Goal: Task Accomplishment & Management: Complete application form

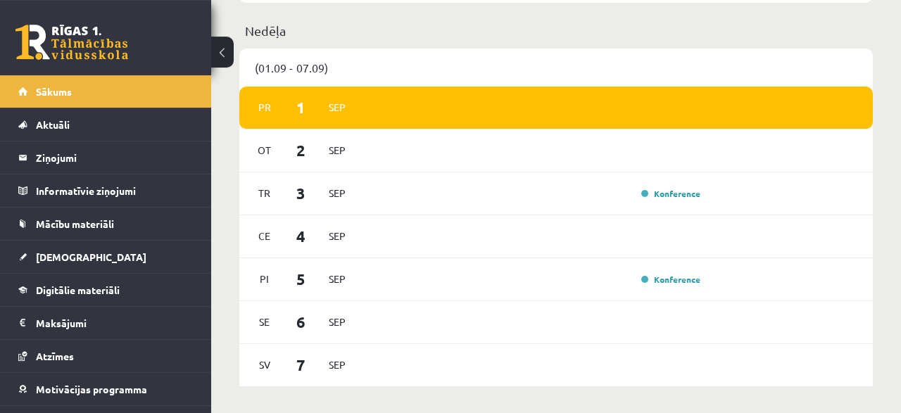
scroll to position [732, 0]
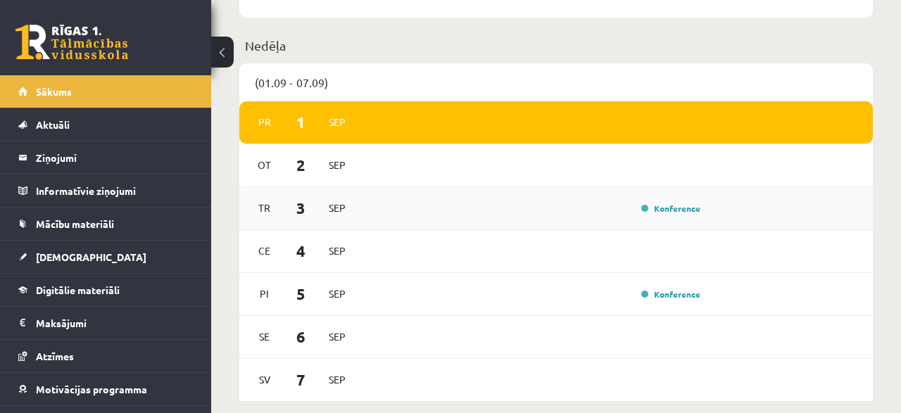
click at [475, 187] on div "Tr 3 Sep Konference" at bounding box center [556, 208] width 634 height 43
click at [57, 261] on link "[DEMOGRAPHIC_DATA]" at bounding box center [105, 257] width 175 height 32
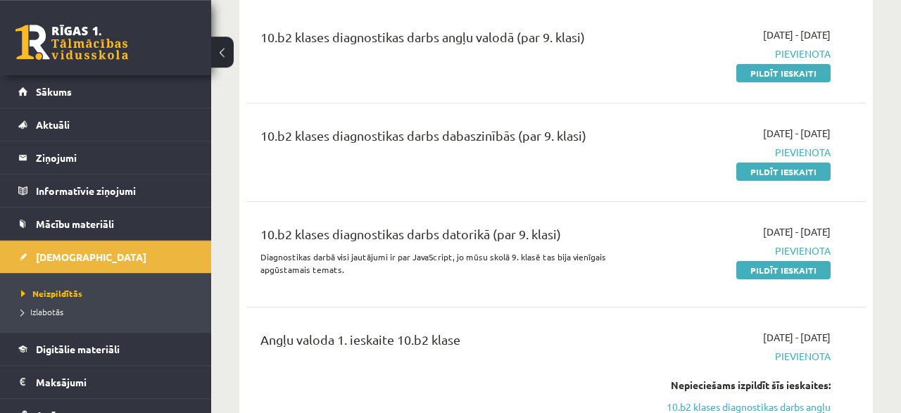
scroll to position [73, 0]
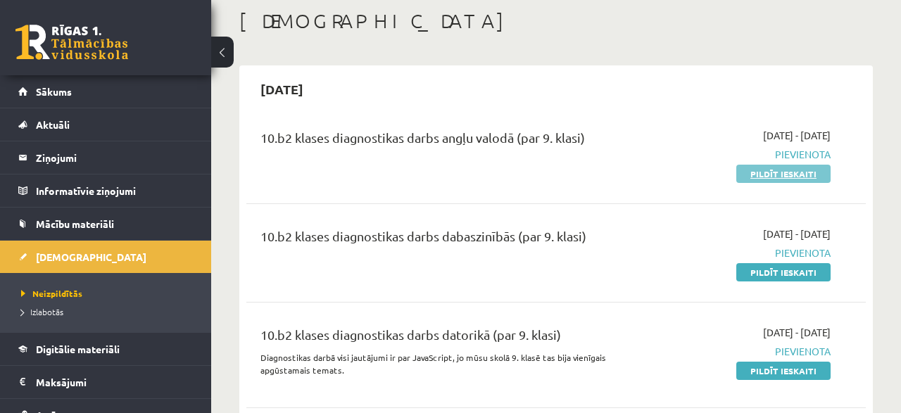
click at [774, 174] on link "Pildīt ieskaiti" at bounding box center [784, 174] width 94 height 18
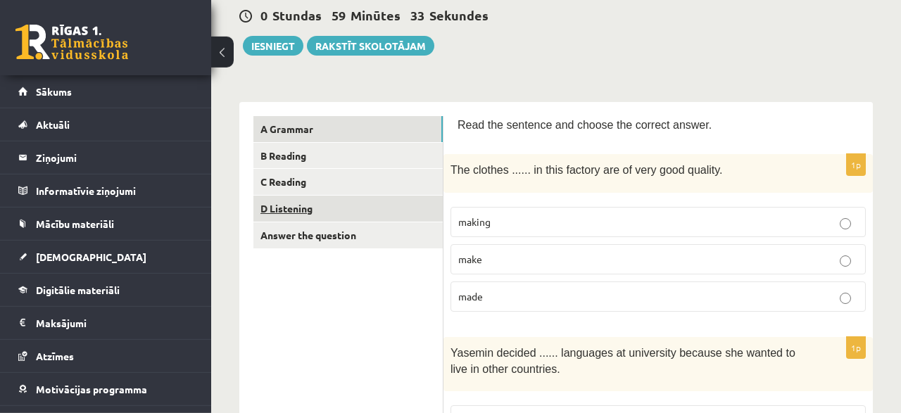
scroll to position [146, 0]
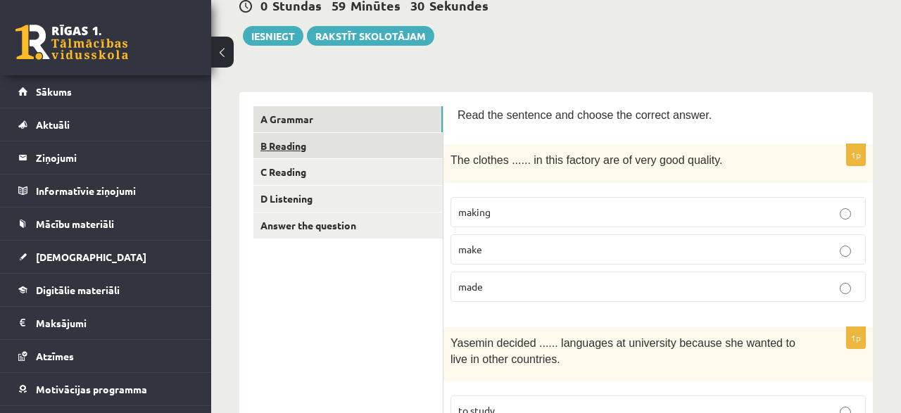
click at [292, 142] on link "B Reading" at bounding box center [348, 146] width 189 height 26
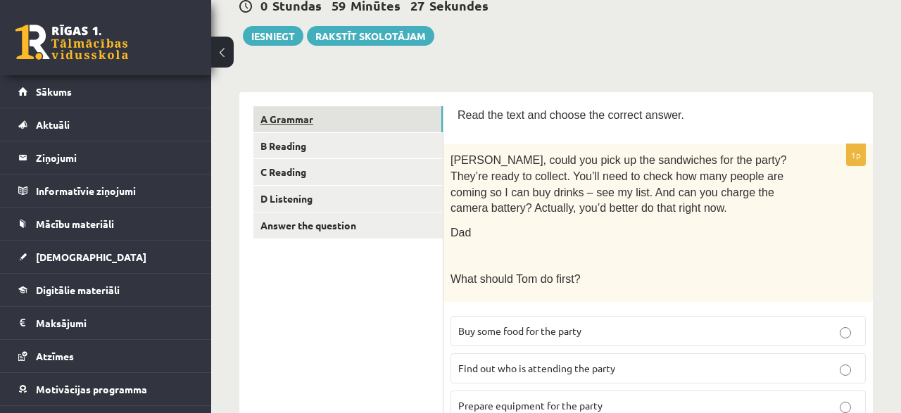
click at [292, 118] on link "A Grammar" at bounding box center [348, 119] width 189 height 26
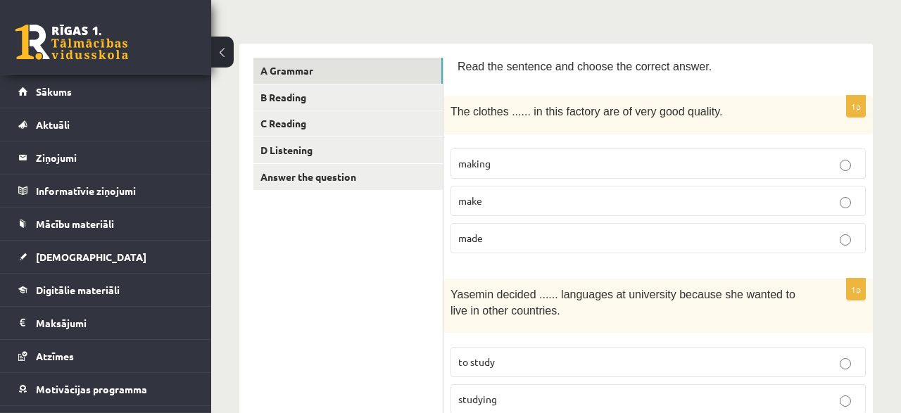
scroll to position [220, 0]
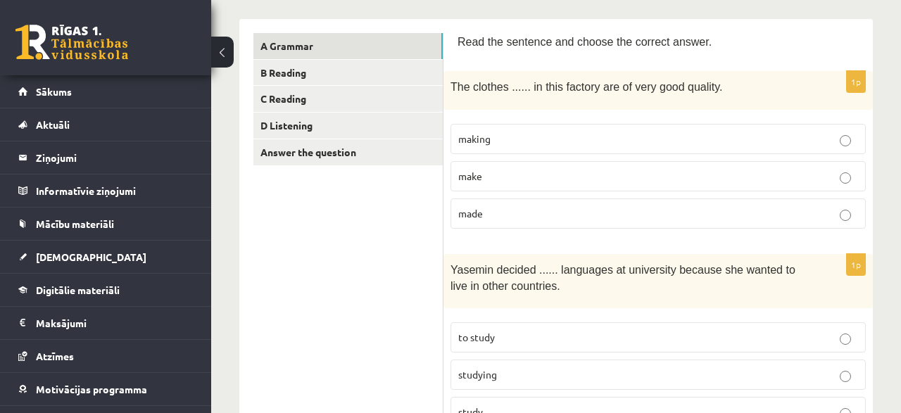
click at [506, 213] on p "made" at bounding box center [658, 213] width 400 height 15
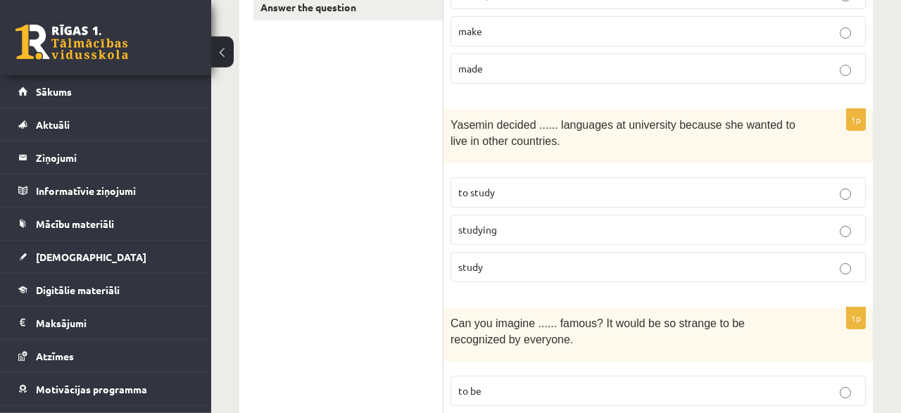
scroll to position [366, 0]
click at [484, 187] on span "to study" at bounding box center [476, 191] width 37 height 13
click at [685, 187] on p "to study" at bounding box center [658, 191] width 400 height 15
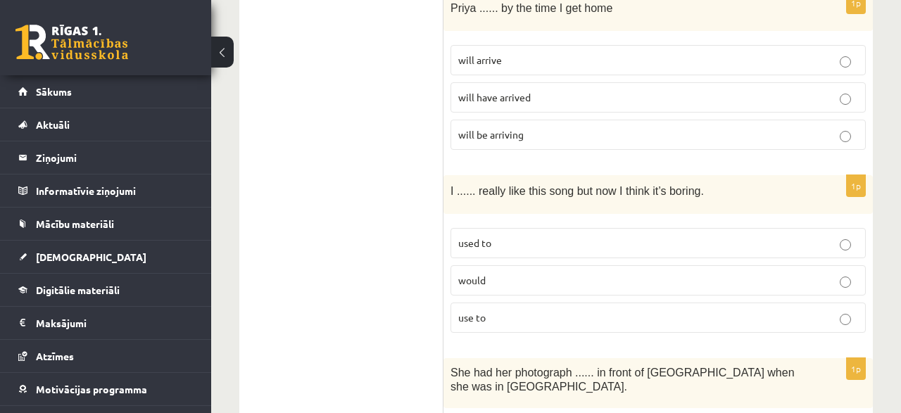
scroll to position [952, 0]
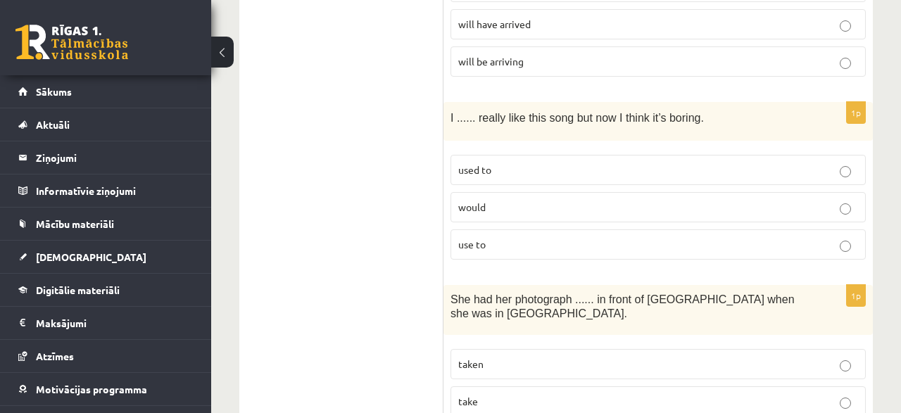
click at [855, 163] on p "used to" at bounding box center [658, 170] width 400 height 15
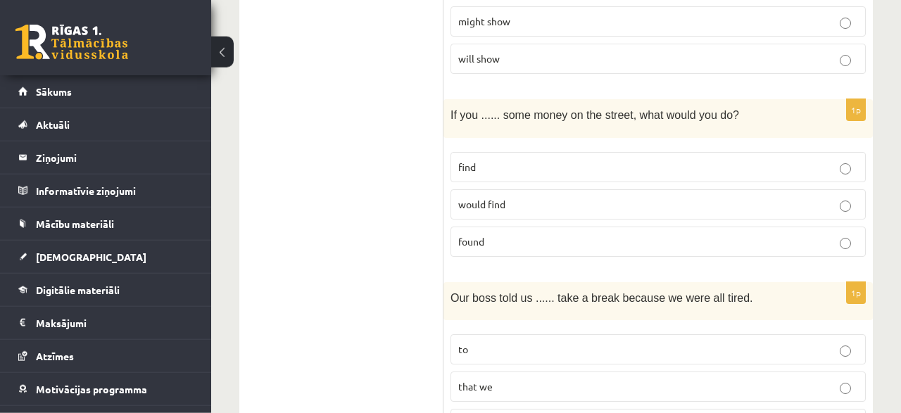
scroll to position [1538, 0]
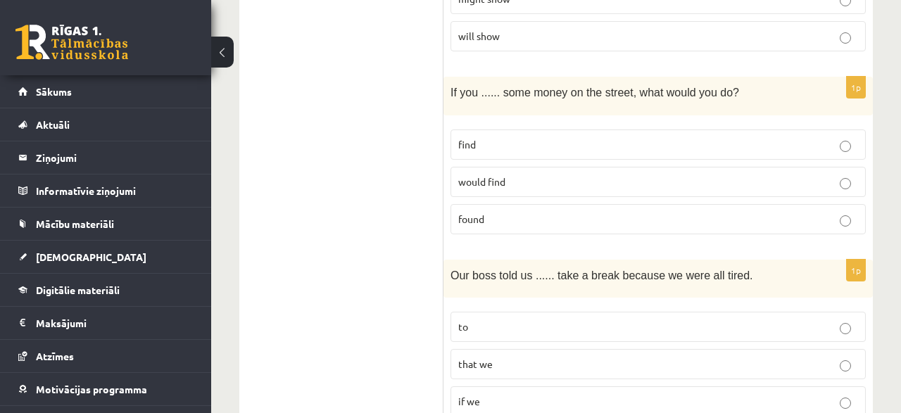
click at [735, 212] on p "found" at bounding box center [658, 219] width 400 height 15
drag, startPoint x: 735, startPoint y: 195, endPoint x: 425, endPoint y: 186, distance: 310.0
click at [451, 204] on label "found" at bounding box center [659, 219] width 416 height 30
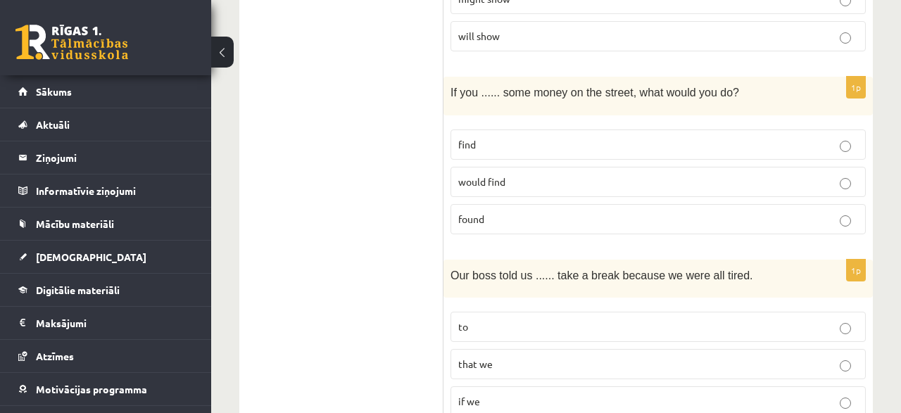
drag, startPoint x: 617, startPoint y: 251, endPoint x: 899, endPoint y: 253, distance: 282.4
click at [827, 260] on div "Our boss told us ...... take a break because we were all tired." at bounding box center [659, 279] width 430 height 39
drag, startPoint x: 899, startPoint y: 253, endPoint x: 326, endPoint y: 199, distance: 575.8
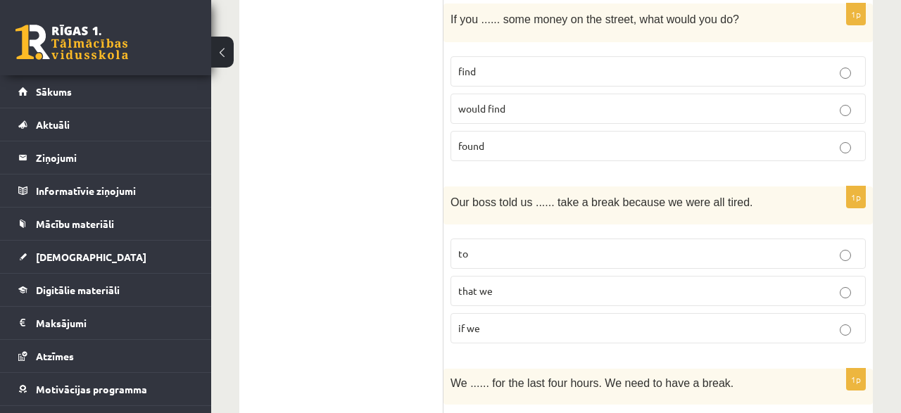
scroll to position [1758, 0]
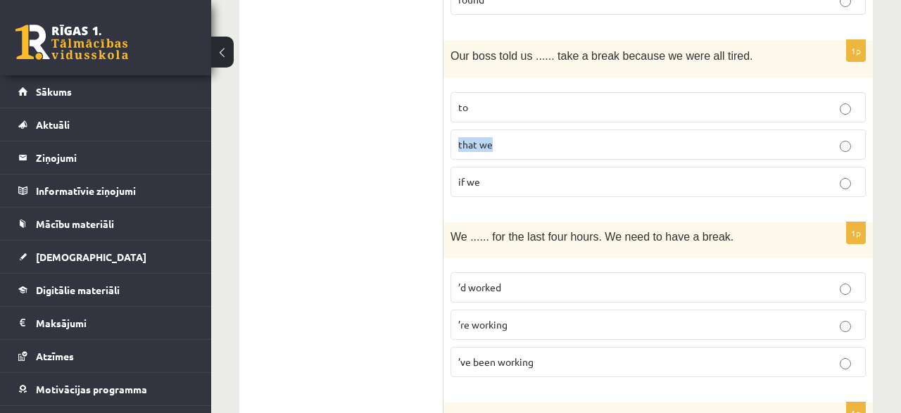
drag, startPoint x: 682, startPoint y: 92, endPoint x: 882, endPoint y: 74, distance: 201.5
click at [806, 130] on label "that we" at bounding box center [659, 145] width 416 height 30
click at [883, 73] on div "10.b2 klases diagnosticējošais darbs angļu valodā par 9.klases mācību vielu , H…" at bounding box center [556, 301] width 690 height 4010
click at [881, 75] on div "10.b2 klases diagnosticējošais darbs angļu valodā par 9.klases mācību vielu , H…" at bounding box center [556, 301] width 690 height 4010
click at [866, 87] on div "10.b2 klases diagnosticējošais darbs angļu valodā par 9.klases mācību vielu , H…" at bounding box center [556, 301] width 690 height 4010
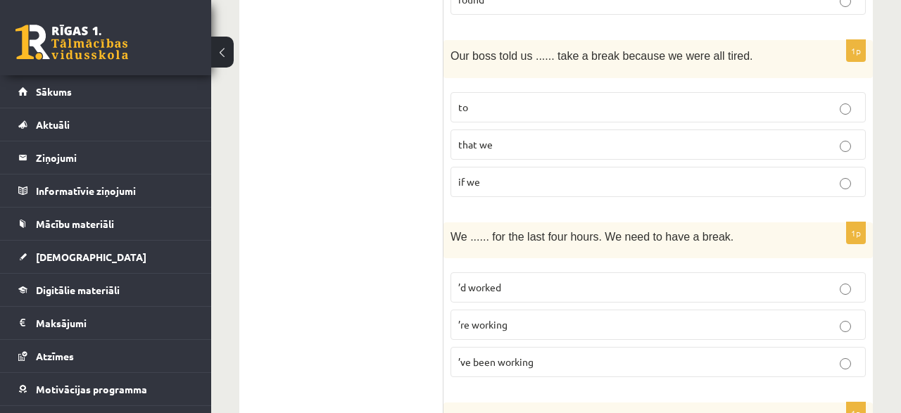
click at [854, 100] on p "to" at bounding box center [658, 107] width 400 height 15
click at [451, 123] on label "to" at bounding box center [659, 107] width 416 height 30
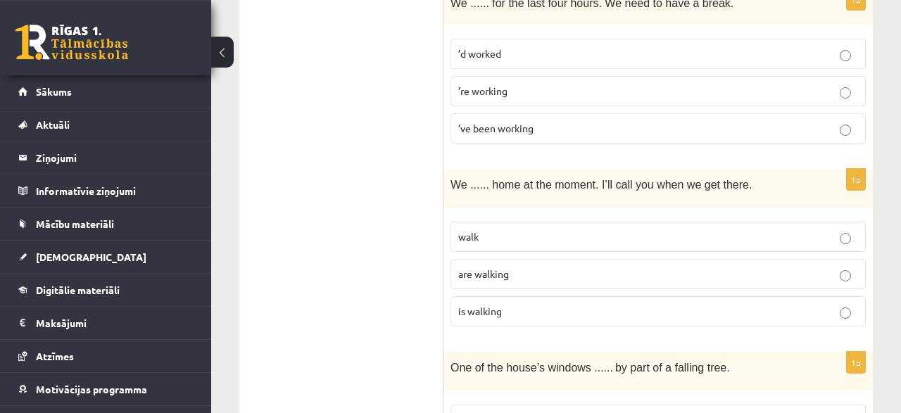
scroll to position [2051, 0]
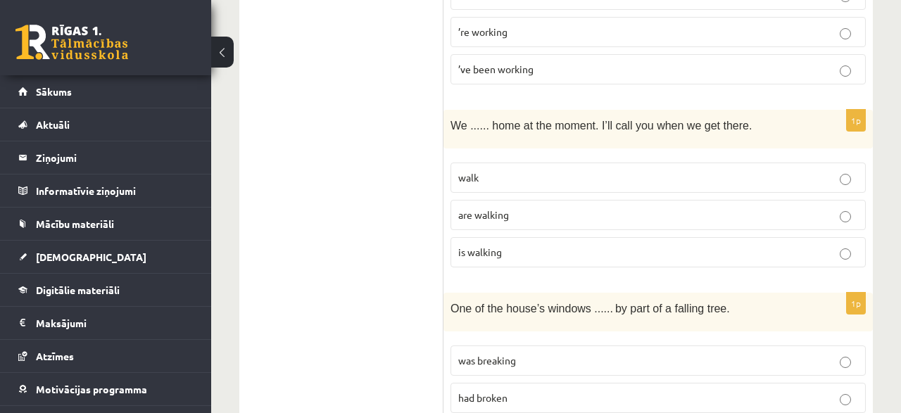
drag, startPoint x: 809, startPoint y: 199, endPoint x: 591, endPoint y: 220, distance: 219.3
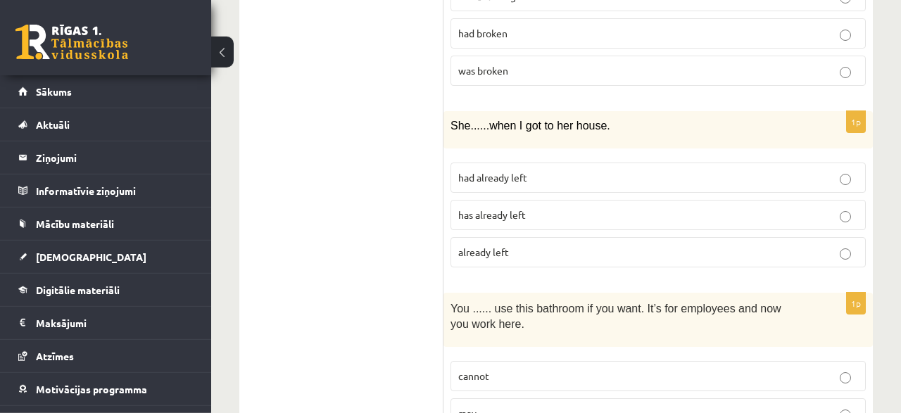
scroll to position [2417, 0]
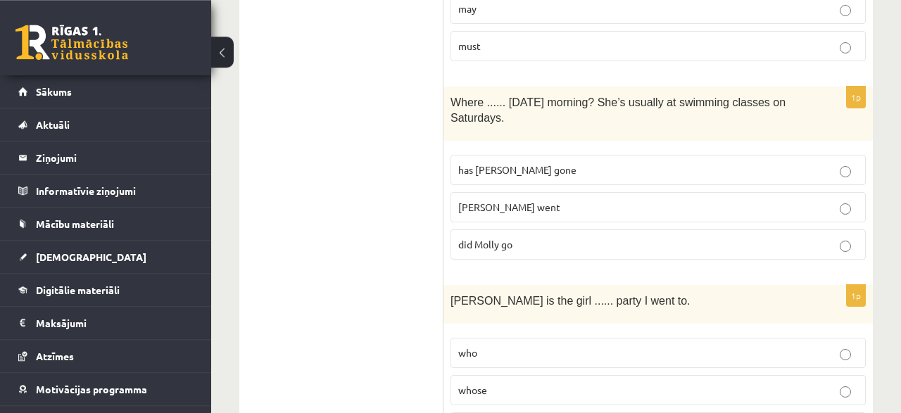
scroll to position [2856, 0]
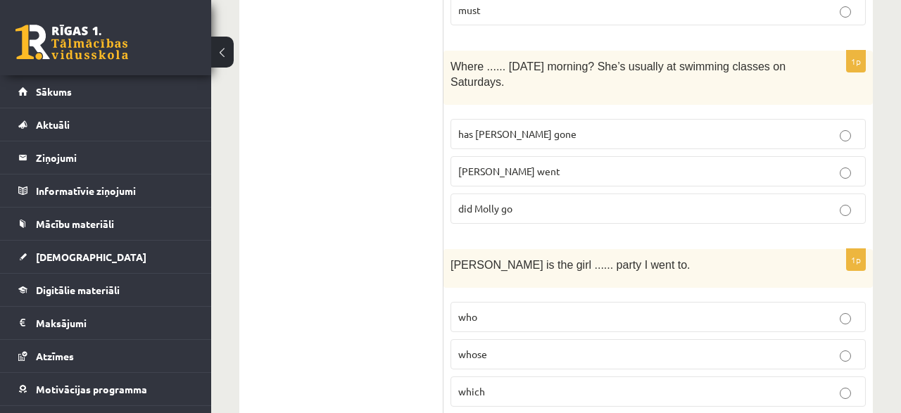
click at [578, 201] on p "did Molly go" at bounding box center [658, 208] width 400 height 15
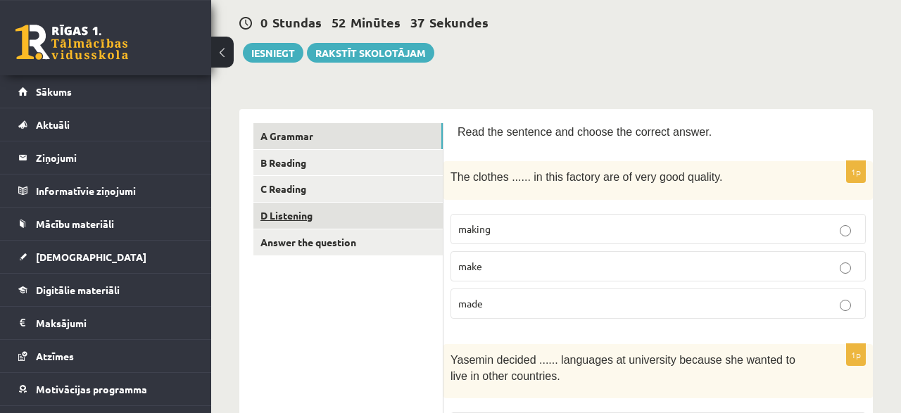
scroll to position [146, 0]
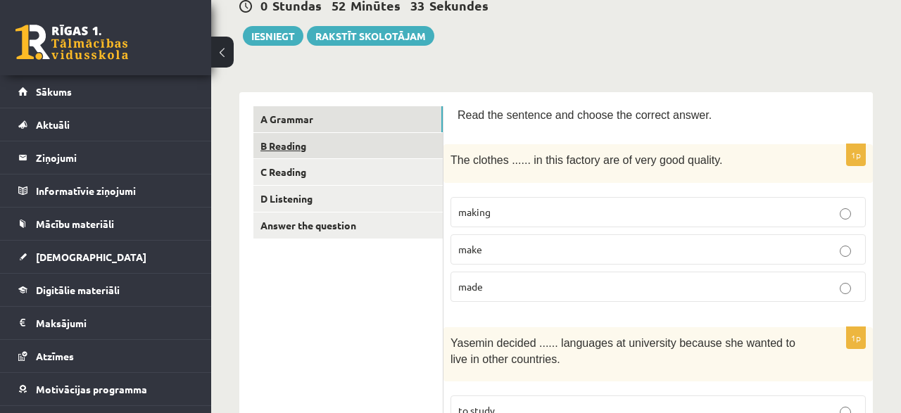
click at [283, 144] on link "B Reading" at bounding box center [348, 146] width 189 height 26
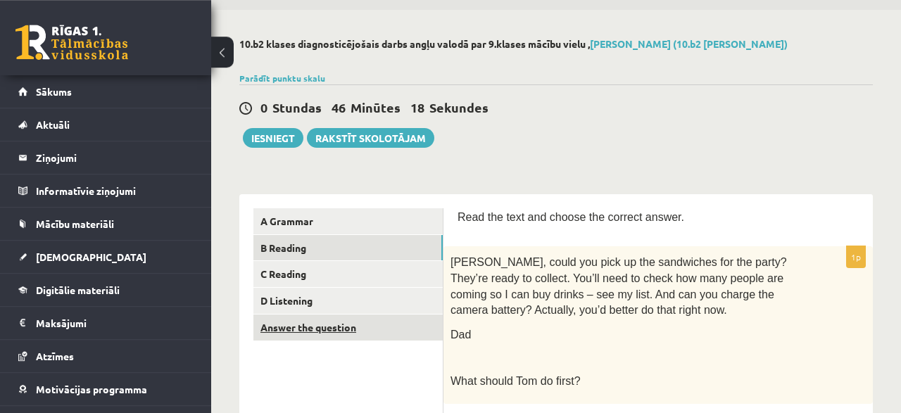
scroll to position [73, 0]
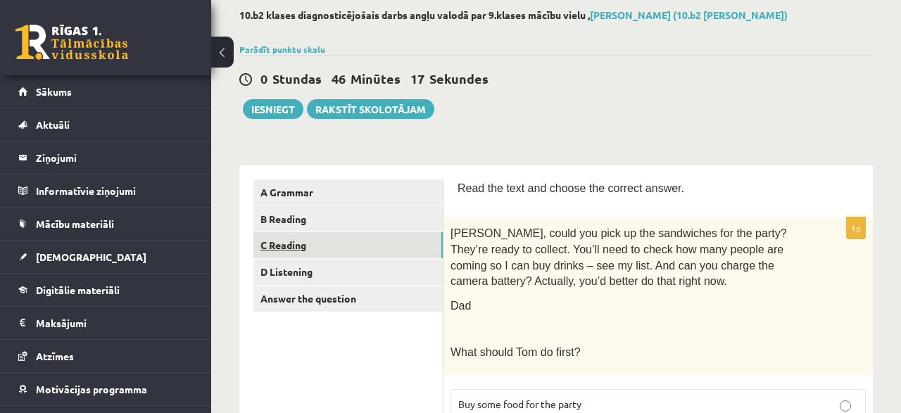
click at [282, 240] on link "C Reading" at bounding box center [348, 245] width 189 height 26
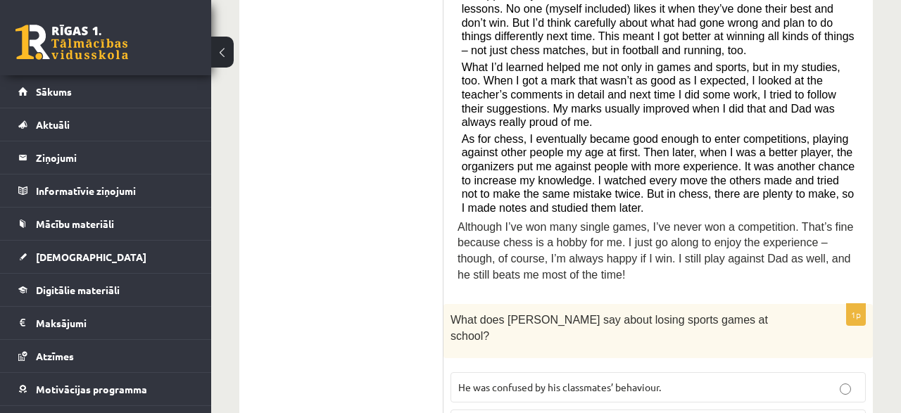
scroll to position [293, 0]
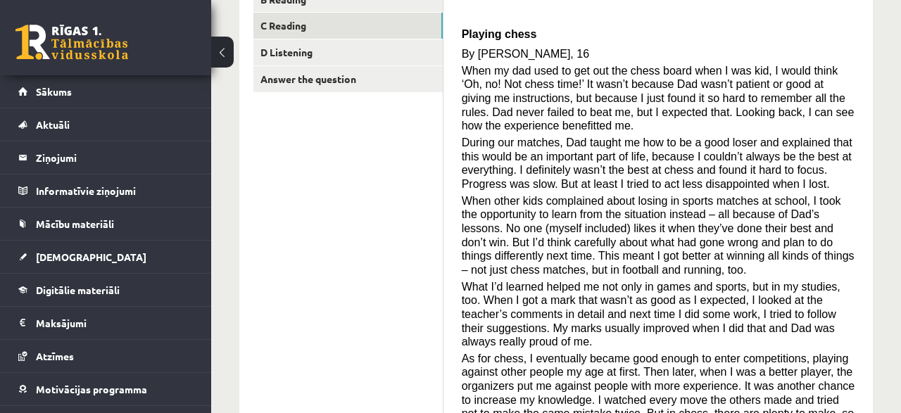
click at [599, 137] on span "During our matches, Dad taught me how to be a good loser and explained that thi…" at bounding box center [657, 164] width 391 height 54
drag, startPoint x: 598, startPoint y: 126, endPoint x: 575, endPoint y: 151, distance: 34.4
click at [598, 137] on span "During our matches, Dad taught me how to be a good loser and explained that thi…" at bounding box center [657, 164] width 391 height 54
click at [575, 151] on span "During our matches, Dad taught me how to be a good loser and explained that thi…" at bounding box center [657, 164] width 391 height 54
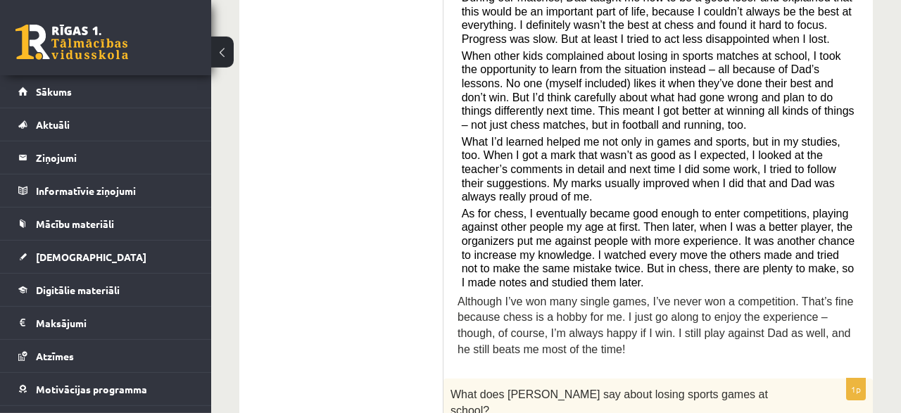
click at [569, 154] on span "What I’d learned helped me not only in games and sports, but in my studies, too…" at bounding box center [651, 170] width 379 height 68
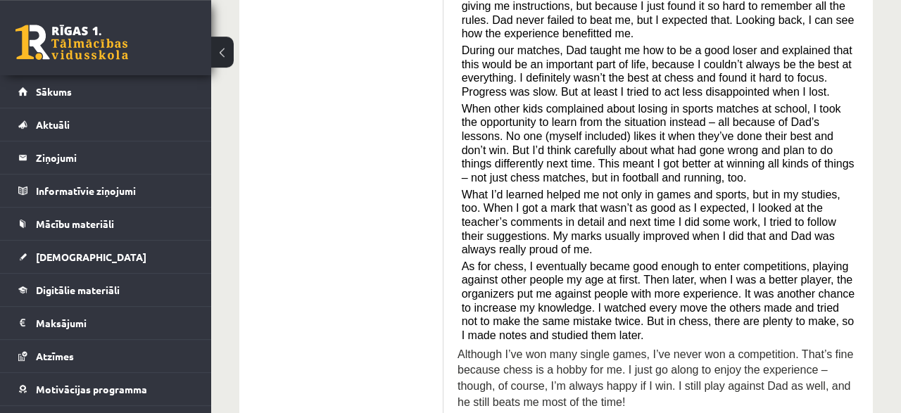
click at [569, 154] on span "When other kids complained about losing in sports matches at school, I took the…" at bounding box center [658, 143] width 393 height 81
drag, startPoint x: 569, startPoint y: 154, endPoint x: 578, endPoint y: 91, distance: 64.0
click at [567, 130] on span "When other kids complained about losing in sports matches at school, I took the…" at bounding box center [658, 143] width 393 height 81
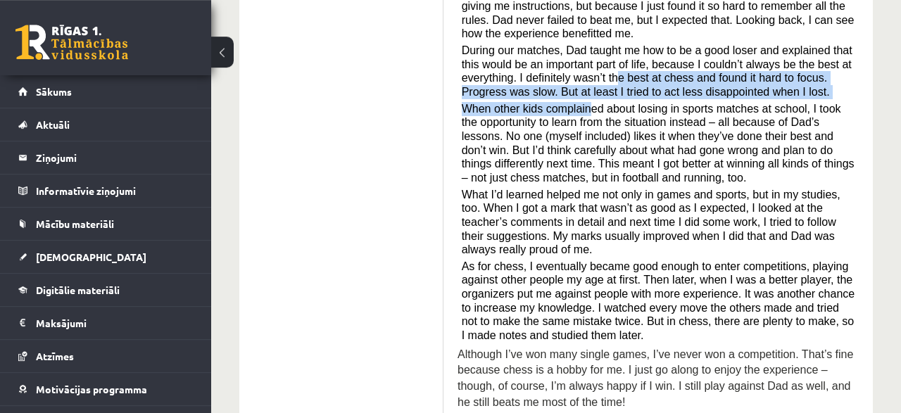
drag, startPoint x: 595, startPoint y: 79, endPoint x: 482, endPoint y: 153, distance: 134.8
click at [552, 107] on div "Read the article about chess and choose the correct answer for each question. P…" at bounding box center [658, 143] width 401 height 550
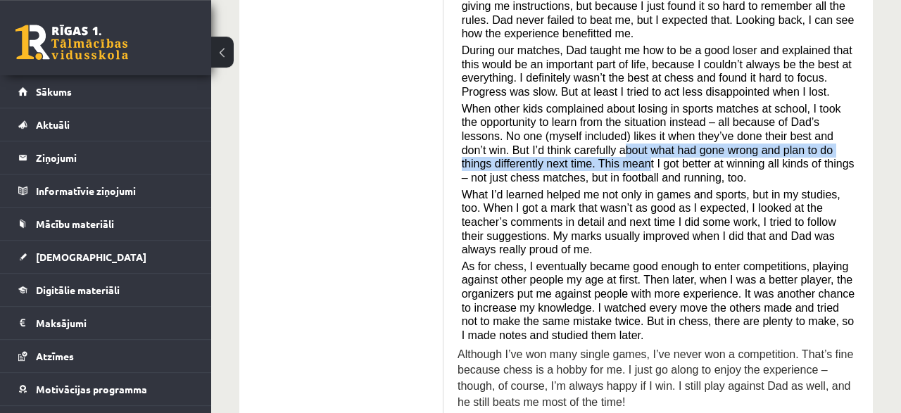
drag, startPoint x: 482, startPoint y: 153, endPoint x: 464, endPoint y: 160, distance: 19.6
click at [482, 154] on span "When other kids complained about losing in sports matches at school, I took the…" at bounding box center [658, 143] width 393 height 81
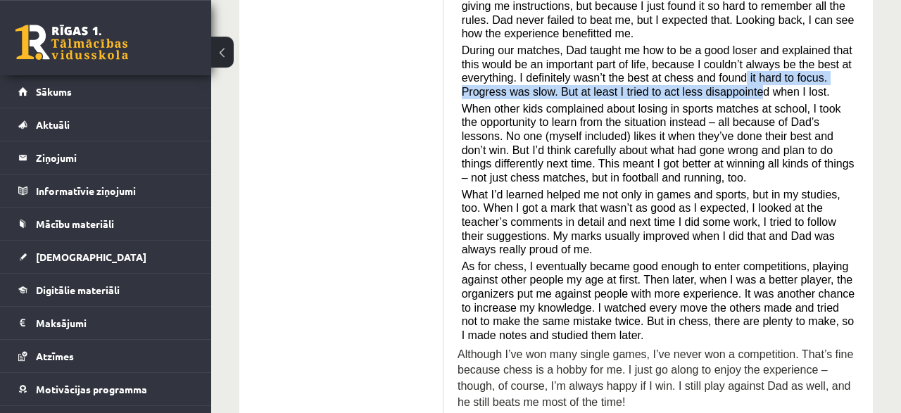
drag, startPoint x: 716, startPoint y: 70, endPoint x: 751, endPoint y: 56, distance: 38.6
click at [732, 61] on span "During our matches, Dad taught me how to be a good loser and explained that thi…" at bounding box center [657, 71] width 391 height 54
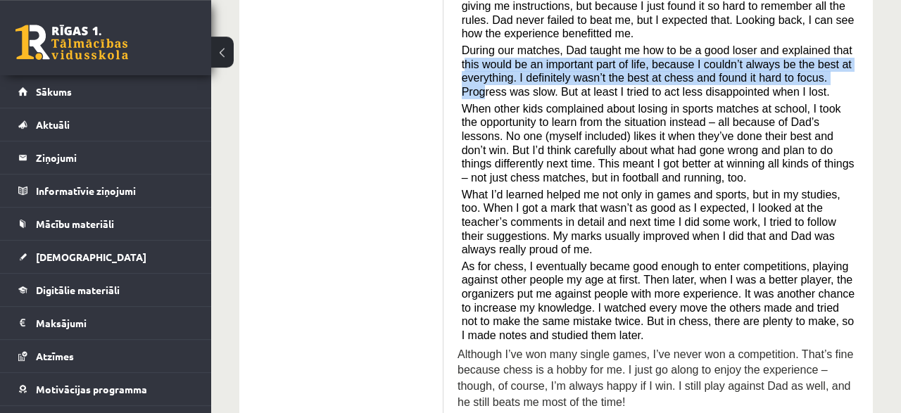
drag, startPoint x: 829, startPoint y: 37, endPoint x: 849, endPoint y: 58, distance: 29.4
click at [840, 59] on span "During our matches, Dad taught me how to be a good loser and explained that thi…" at bounding box center [657, 71] width 391 height 54
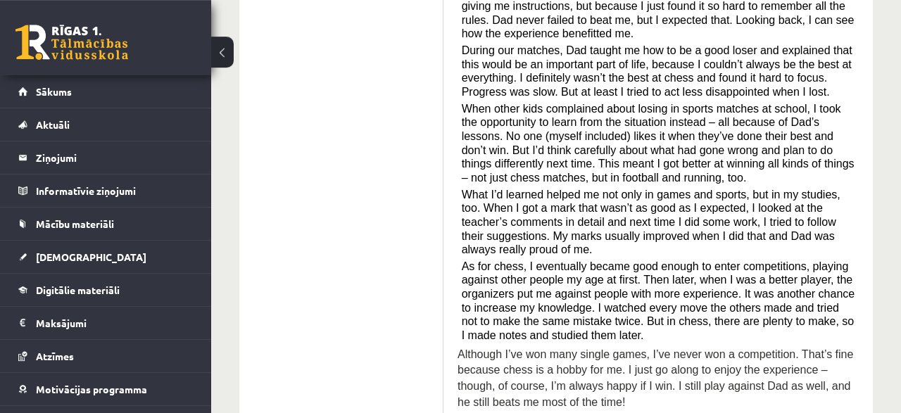
click at [851, 63] on p "During our matches, Dad taught me how to be a good loser and explained that thi…" at bounding box center [659, 72] width 394 height 56
click at [851, 64] on p "During our matches, Dad taught me how to be a good loser and explained that thi…" at bounding box center [659, 72] width 394 height 56
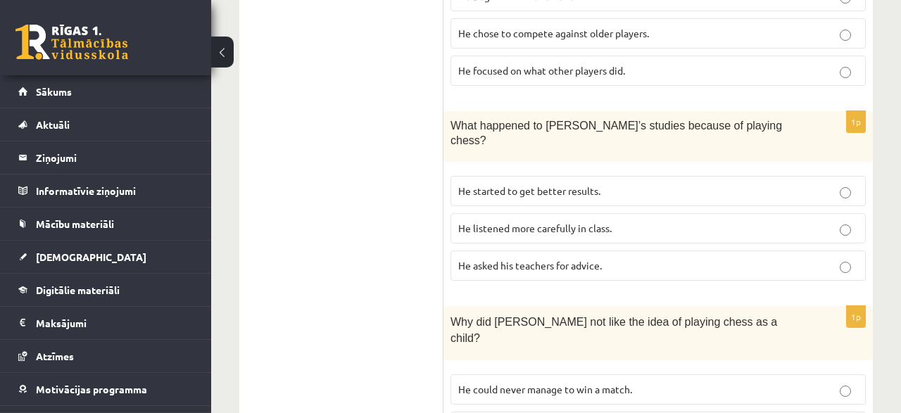
scroll to position [1485, 0]
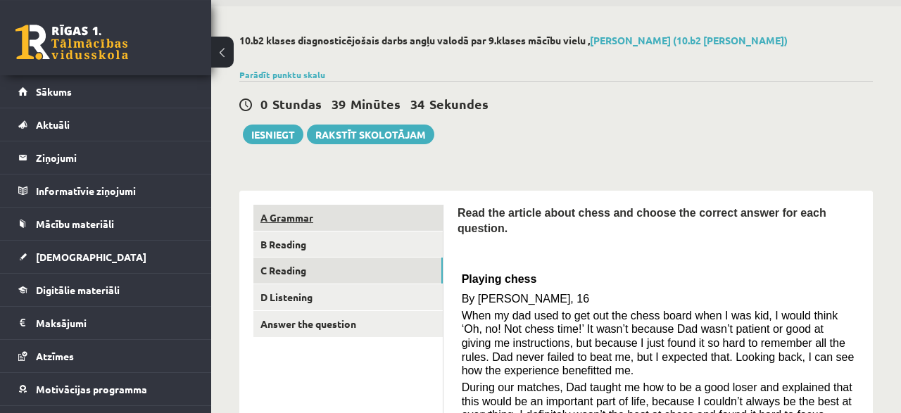
scroll to position [73, 0]
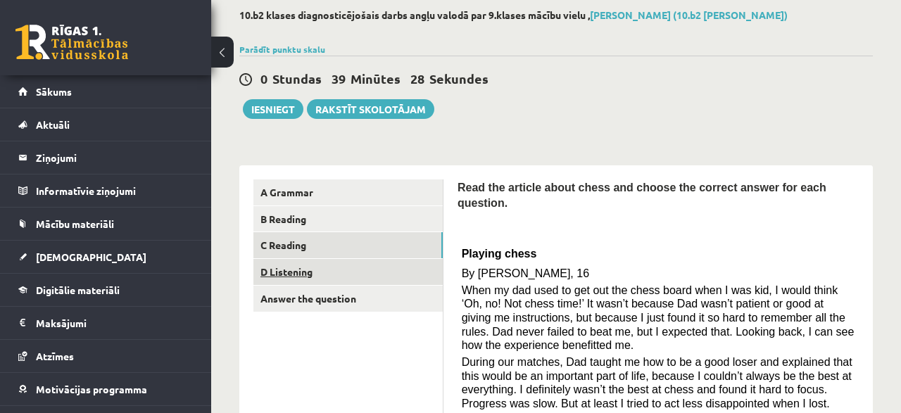
click at [293, 278] on link "D Listening" at bounding box center [348, 272] width 189 height 26
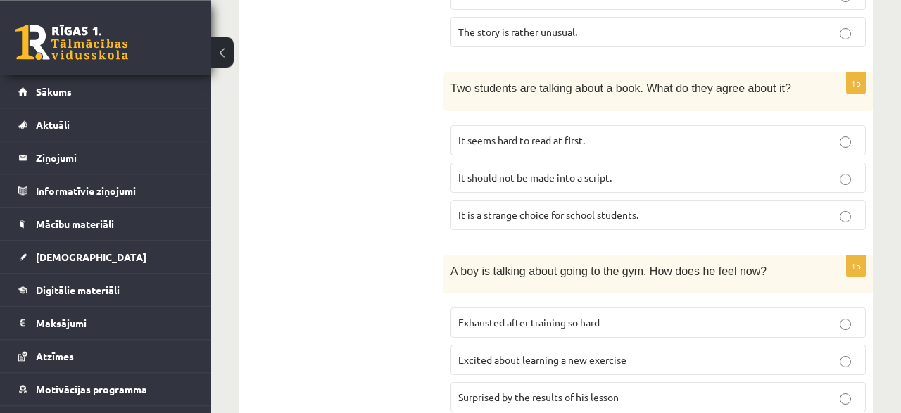
scroll to position [484, 0]
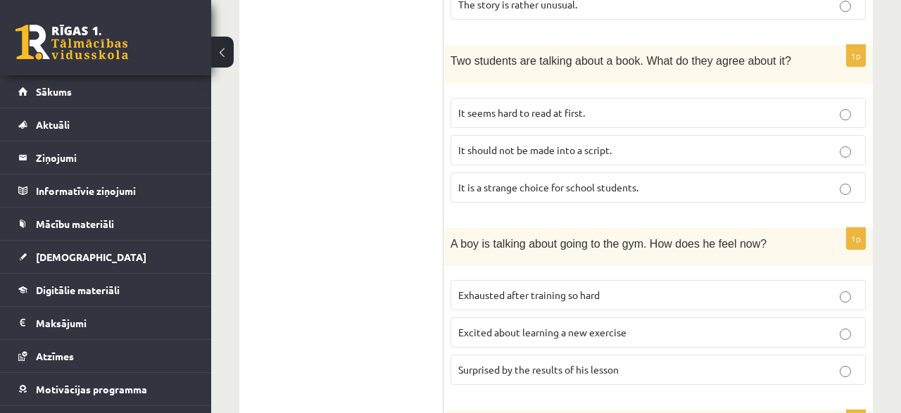
click at [838, 180] on p "It is a strange choice for school students." at bounding box center [658, 187] width 400 height 15
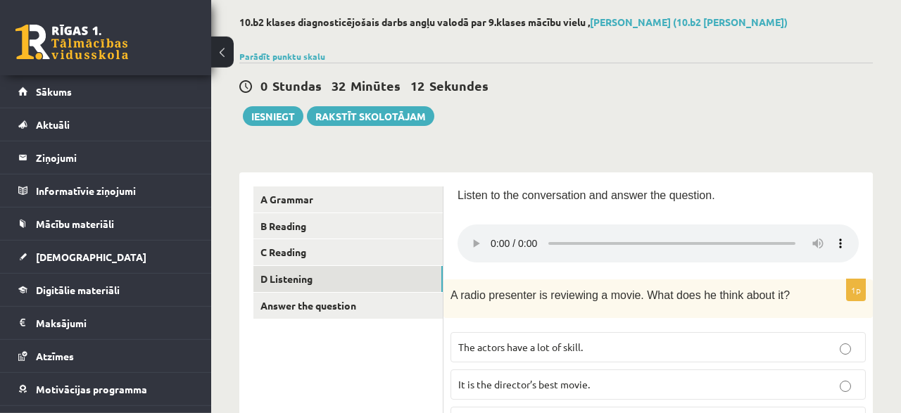
scroll to position [146, 0]
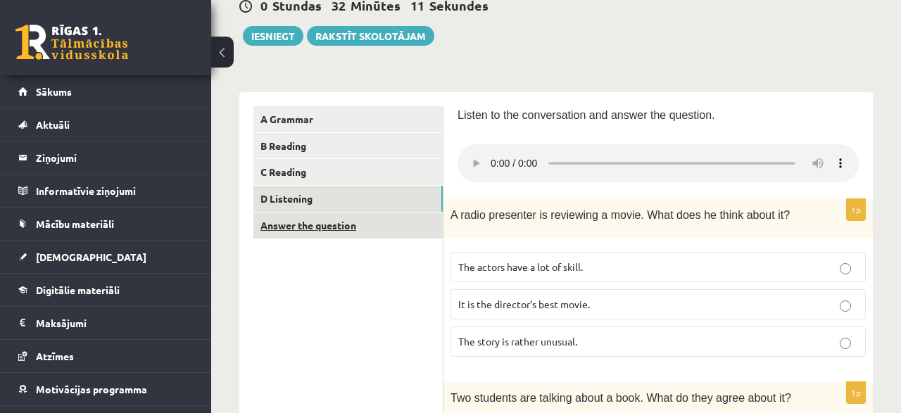
click at [323, 228] on link "Answer the question" at bounding box center [348, 226] width 189 height 26
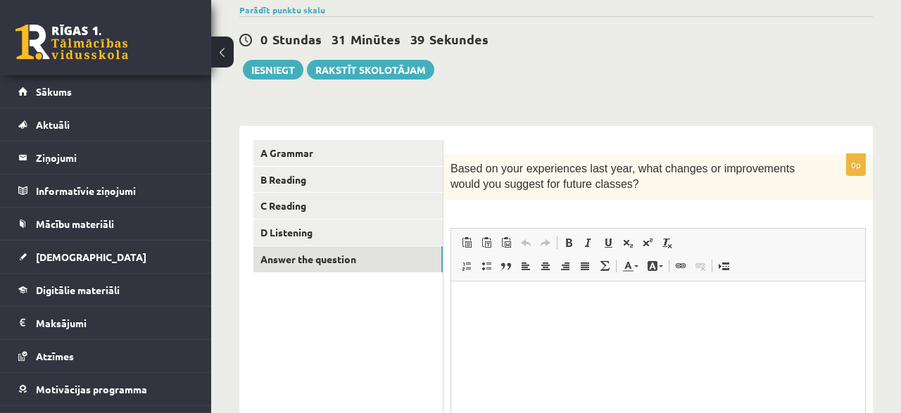
scroll to position [0, 0]
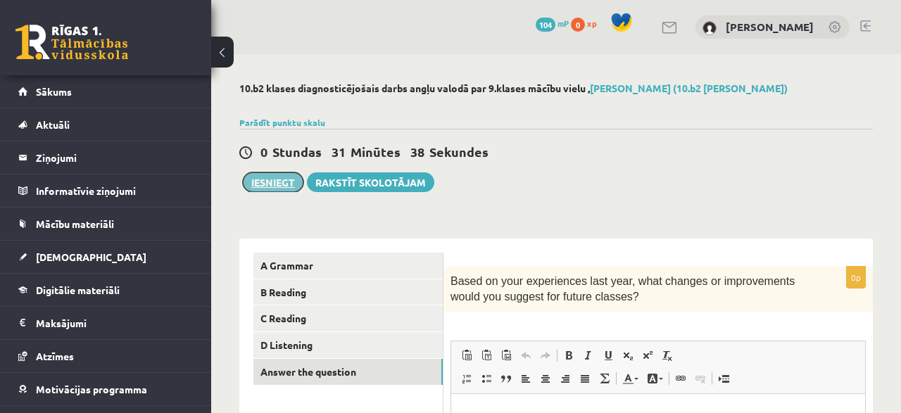
click at [275, 180] on button "Iesniegt" at bounding box center [273, 183] width 61 height 20
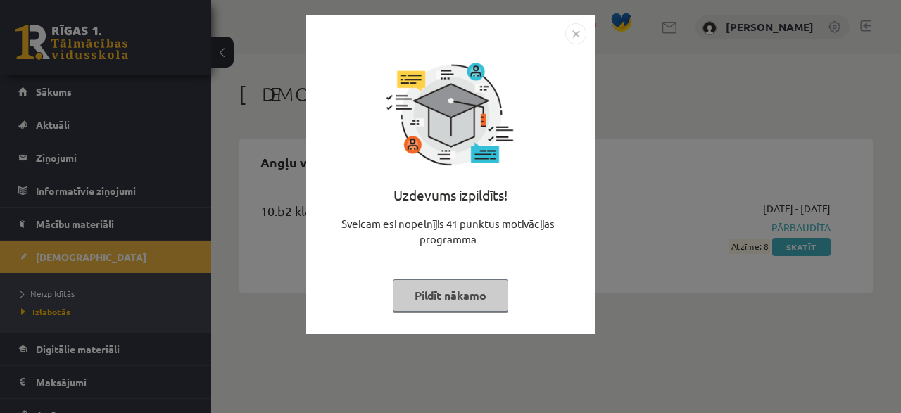
click at [574, 37] on img "Close" at bounding box center [576, 33] width 21 height 21
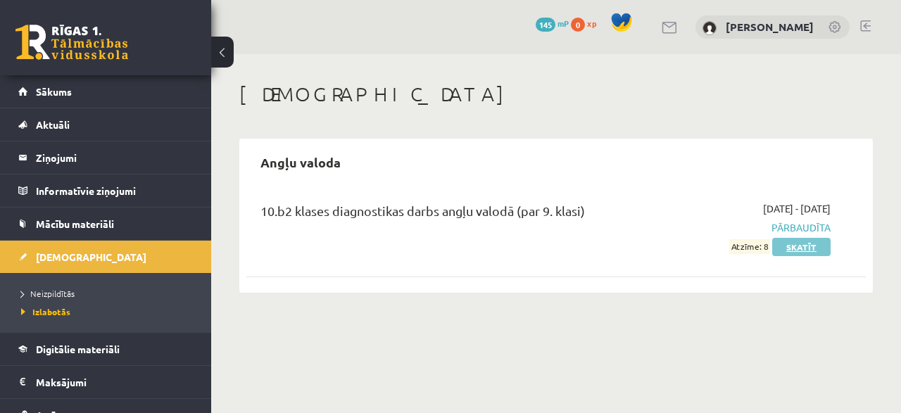
click at [795, 249] on link "Skatīt" at bounding box center [802, 247] width 58 height 18
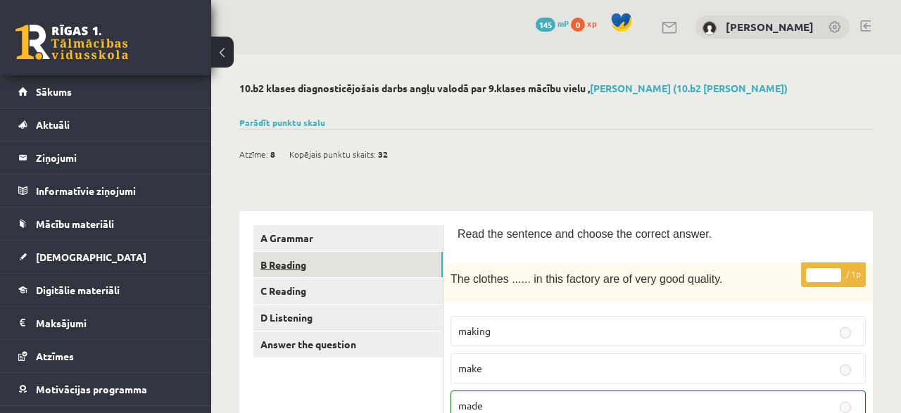
click at [294, 275] on link "B Reading" at bounding box center [348, 265] width 189 height 26
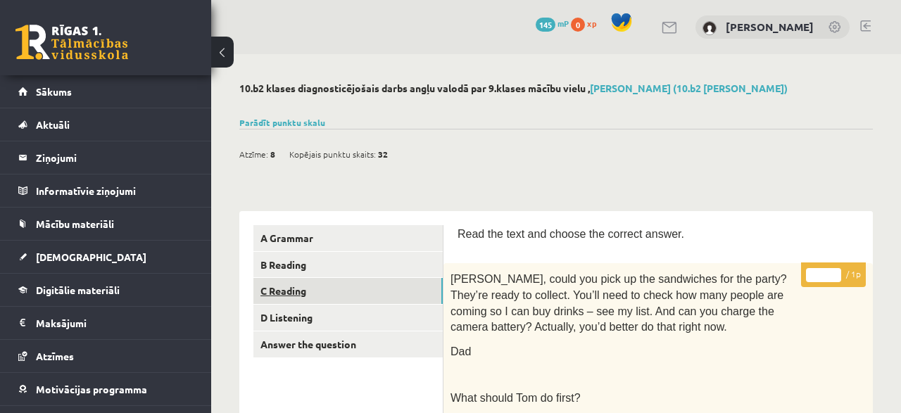
click at [287, 288] on link "C Reading" at bounding box center [348, 291] width 189 height 26
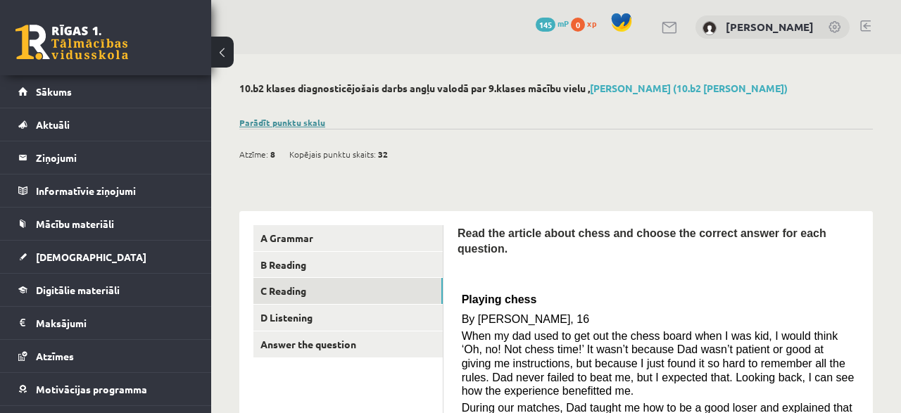
click at [302, 120] on link "Parādīt punktu skalu" at bounding box center [282, 122] width 86 height 11
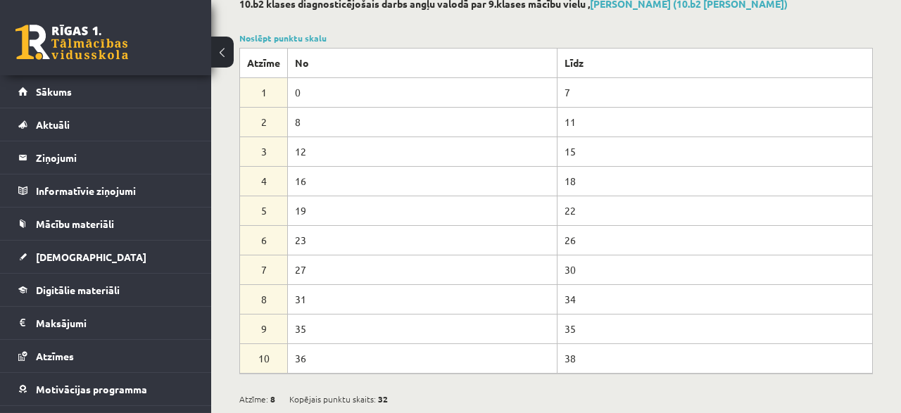
scroll to position [73, 0]
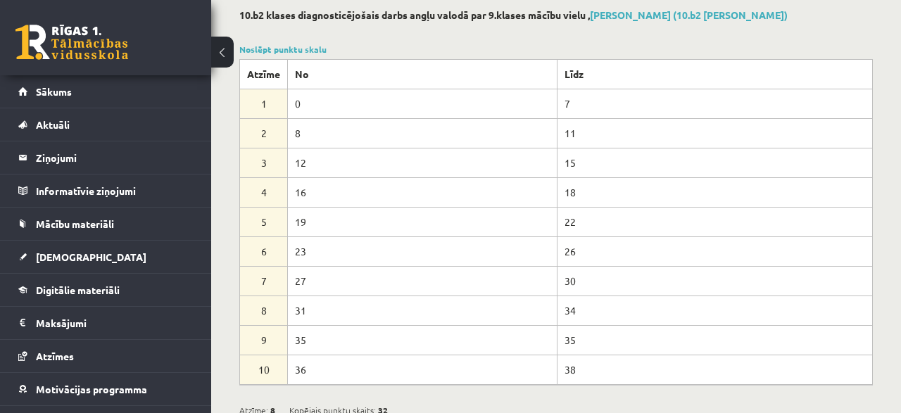
click at [220, 55] on button at bounding box center [222, 52] width 23 height 31
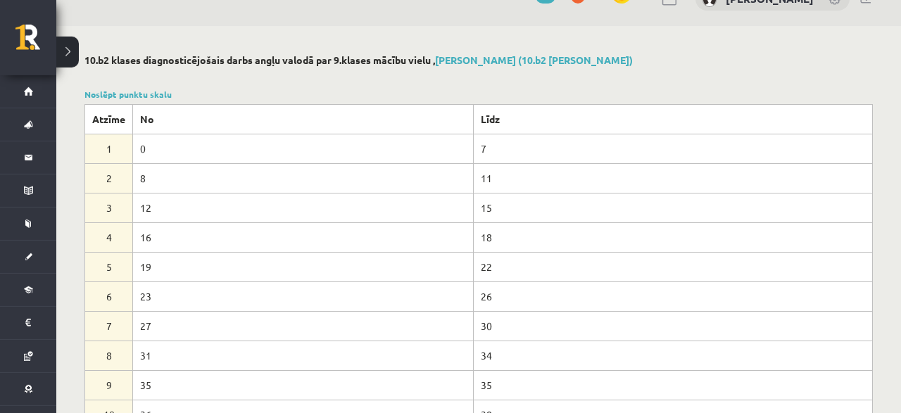
scroll to position [0, 0]
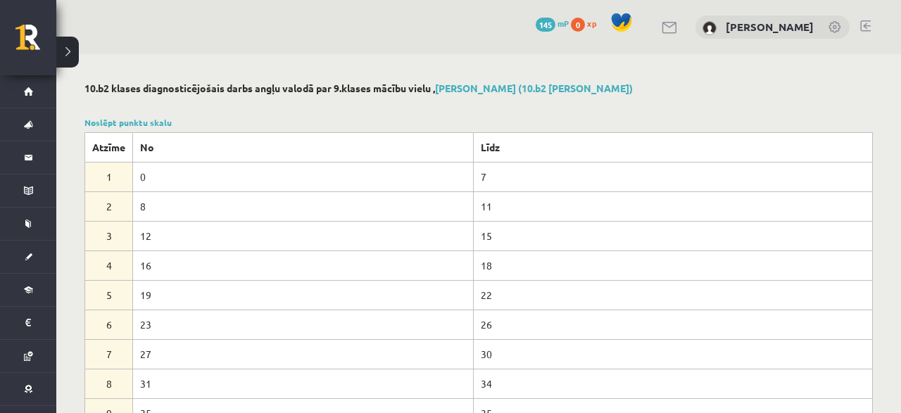
click at [65, 46] on button at bounding box center [67, 52] width 23 height 31
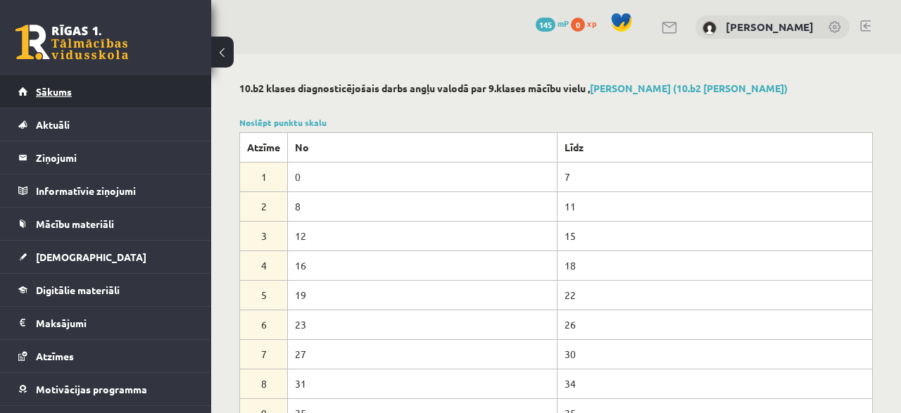
click at [89, 86] on link "Sākums" at bounding box center [105, 91] width 175 height 32
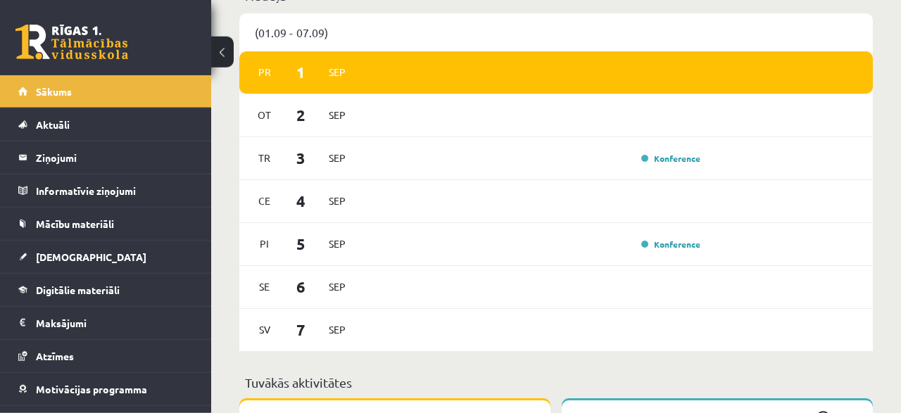
scroll to position [806, 0]
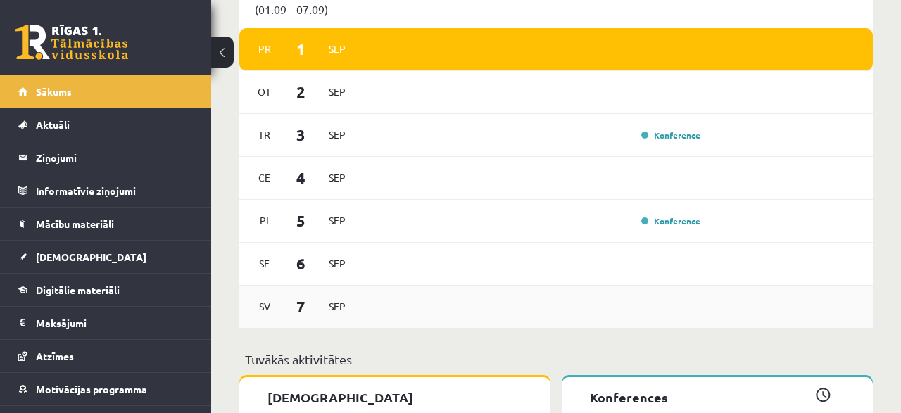
click at [608, 295] on div "[DATE]" at bounding box center [556, 307] width 634 height 43
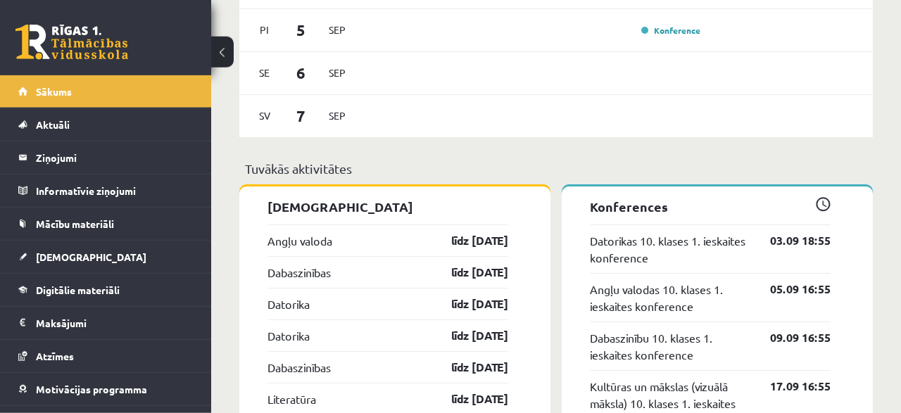
scroll to position [1099, 0]
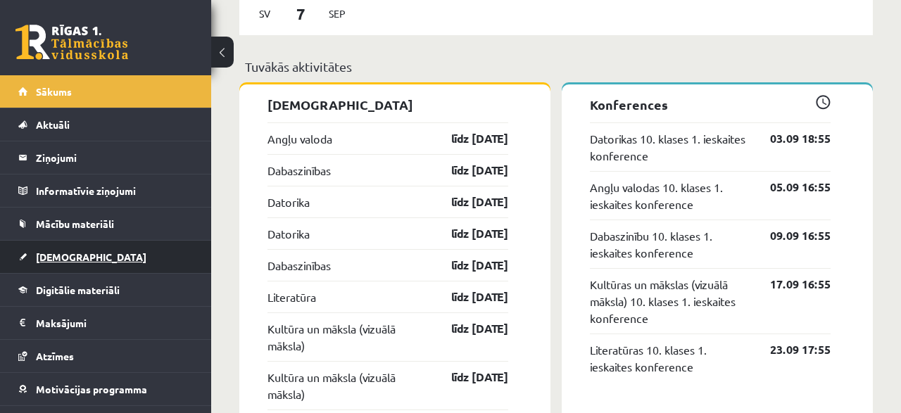
click at [62, 246] on link "[DEMOGRAPHIC_DATA]" at bounding box center [105, 257] width 175 height 32
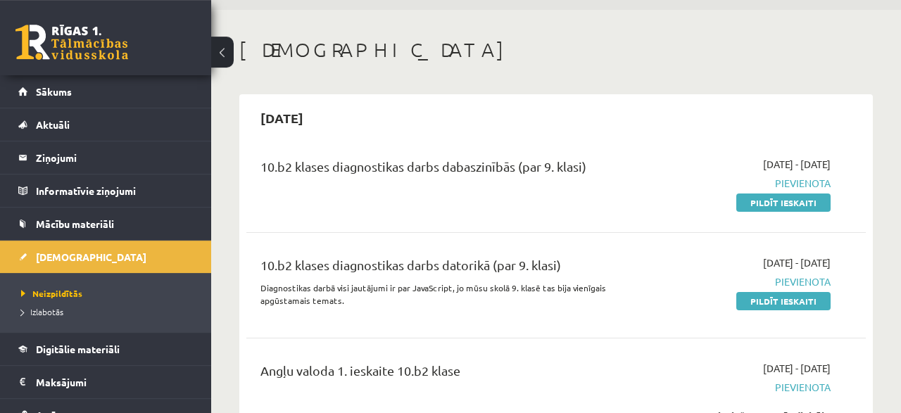
scroll to position [73, 0]
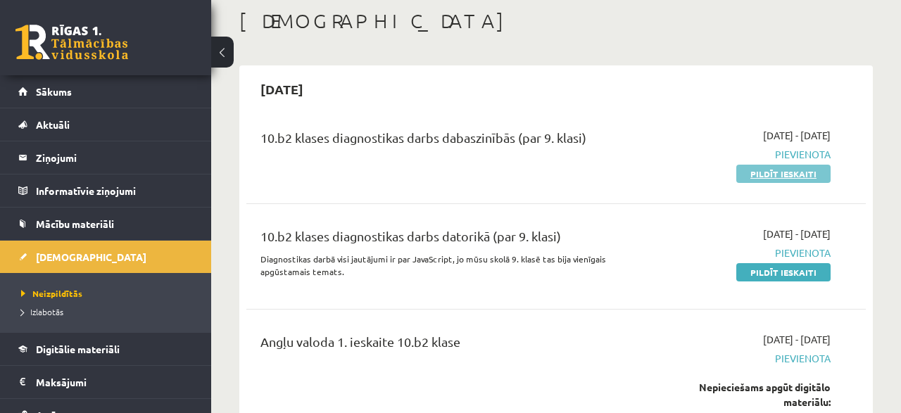
click at [772, 169] on link "Pildīt ieskaiti" at bounding box center [784, 174] width 94 height 18
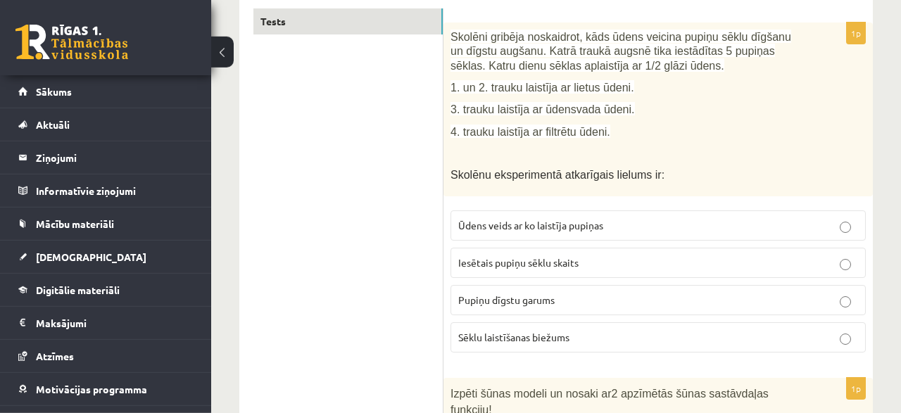
scroll to position [220, 0]
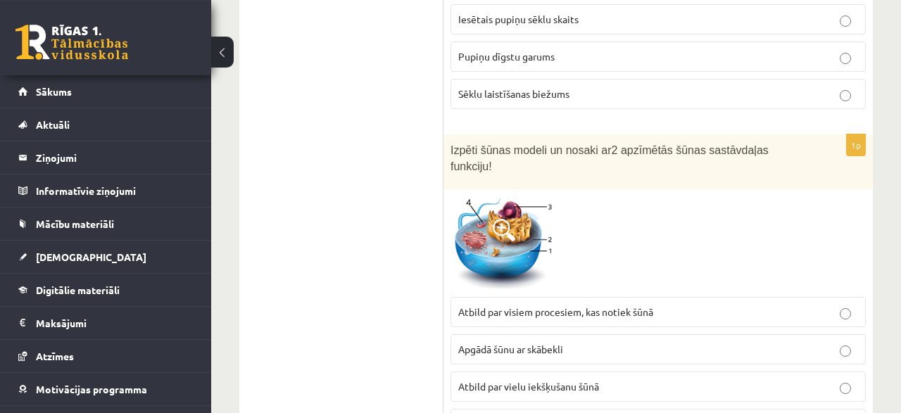
scroll to position [513, 0]
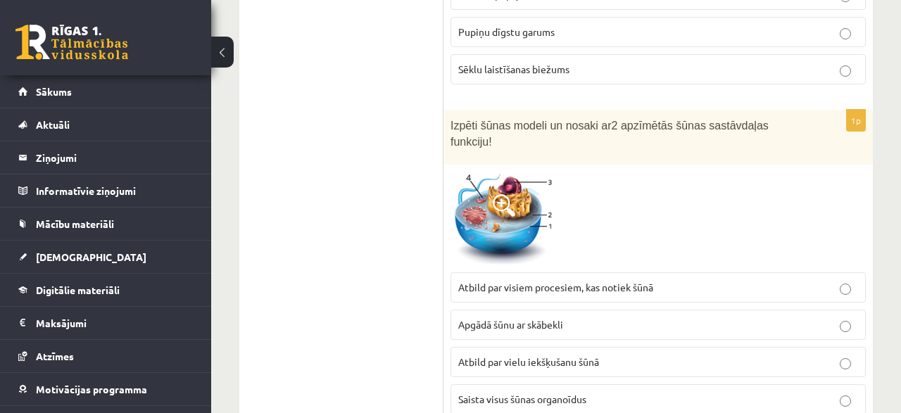
drag, startPoint x: 420, startPoint y: 233, endPoint x: 405, endPoint y: 257, distance: 28.1
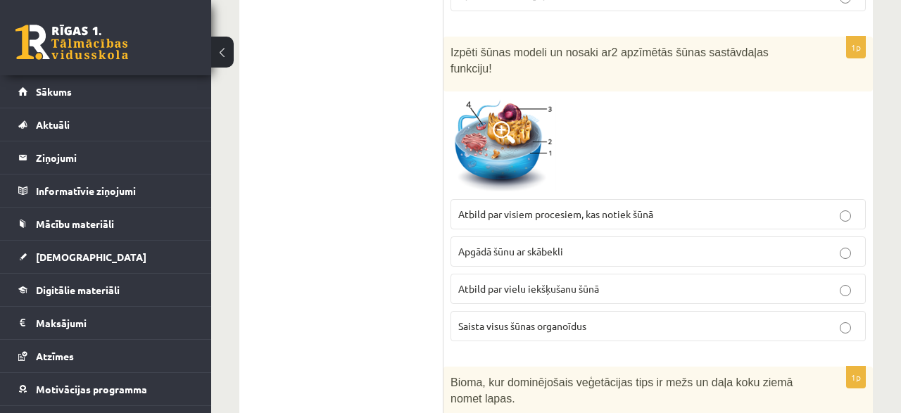
drag, startPoint x: 446, startPoint y: 177, endPoint x: 443, endPoint y: 194, distance: 17.8
click at [504, 121] on span at bounding box center [504, 132] width 23 height 23
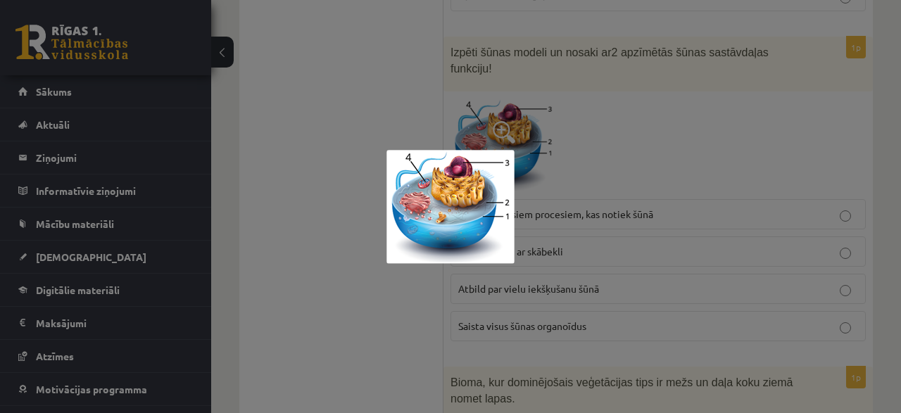
click at [589, 157] on div at bounding box center [450, 206] width 901 height 413
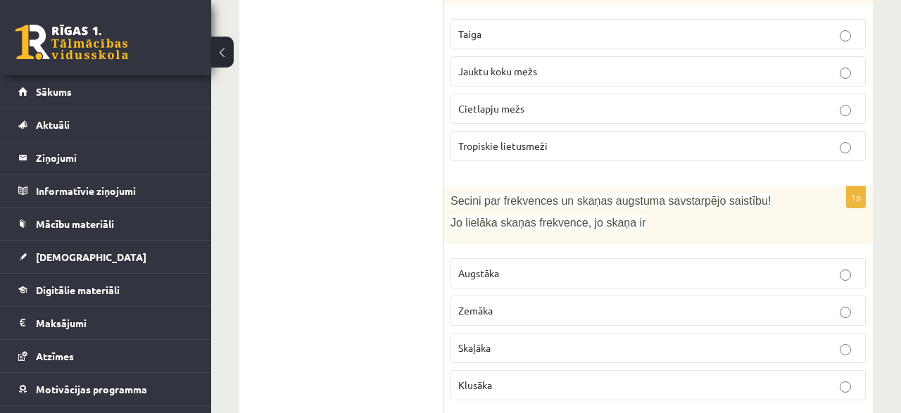
scroll to position [1172, 0]
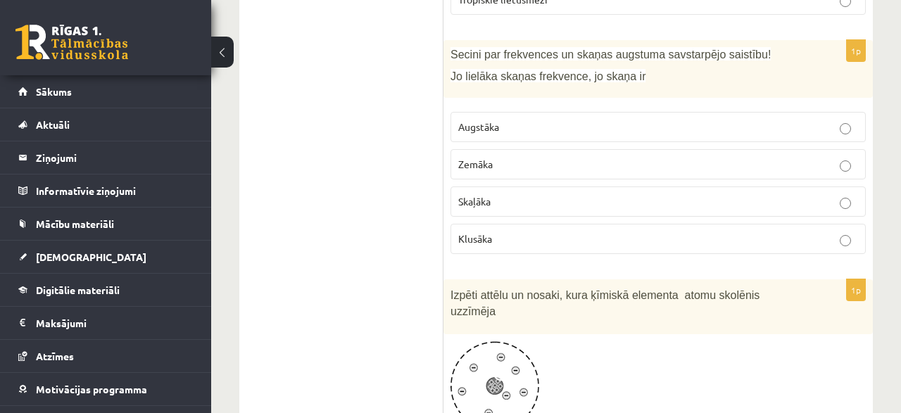
click at [840, 120] on p "Augstāka" at bounding box center [658, 127] width 400 height 15
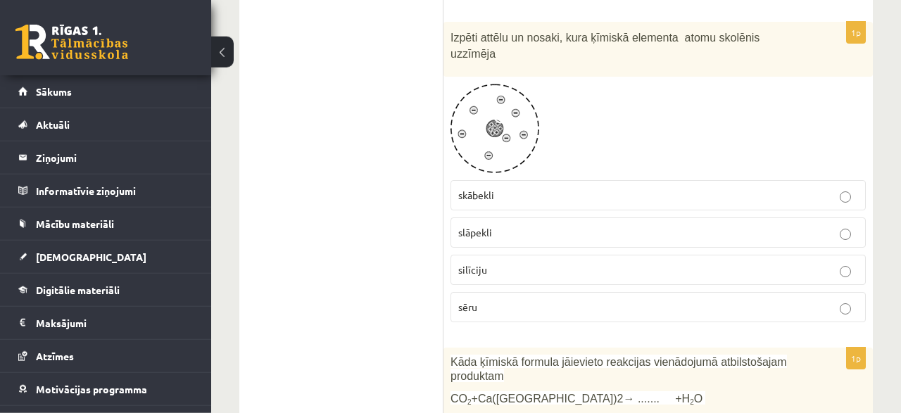
scroll to position [1392, 0]
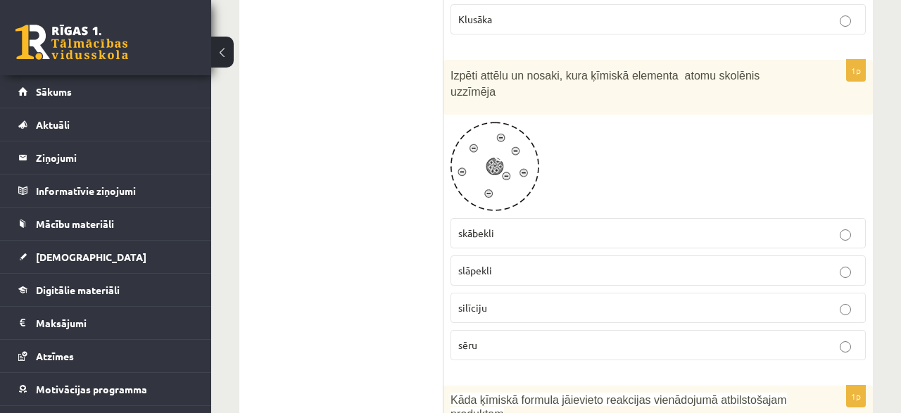
click at [488, 140] on img at bounding box center [495, 166] width 89 height 89
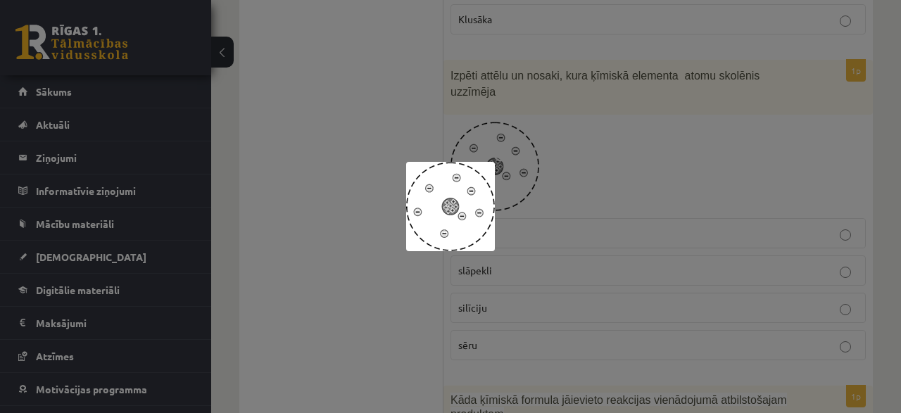
click at [601, 130] on div at bounding box center [450, 206] width 901 height 413
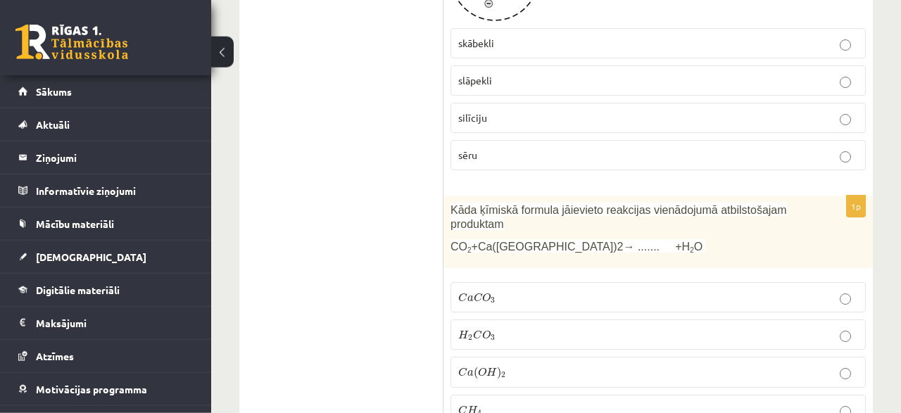
scroll to position [1611, 0]
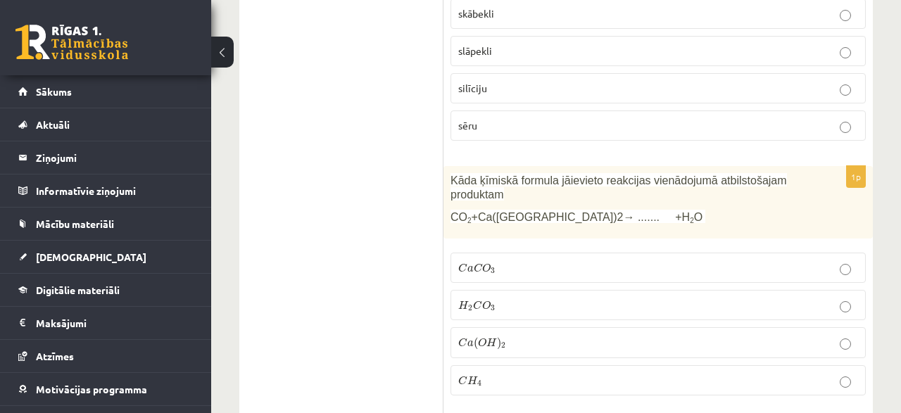
click at [853, 261] on p "C a C O 3 C a C O 3" at bounding box center [658, 268] width 400 height 15
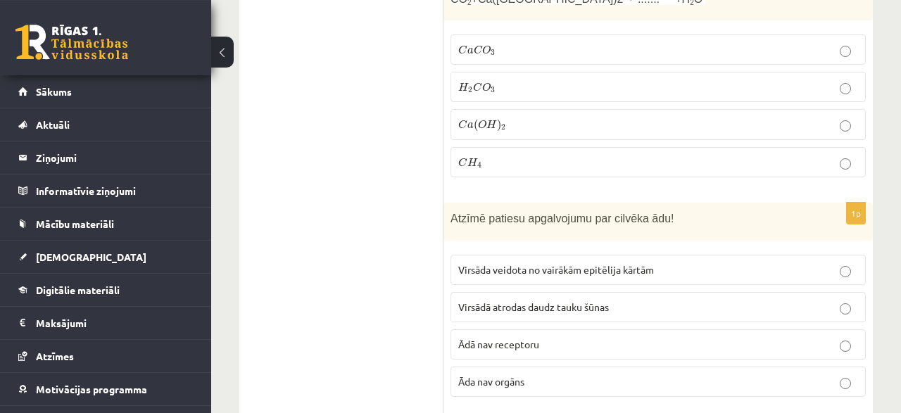
scroll to position [1831, 0]
click at [840, 261] on p "Virsāda veidota no vairākām epitēlija kārtām" at bounding box center [658, 268] width 400 height 15
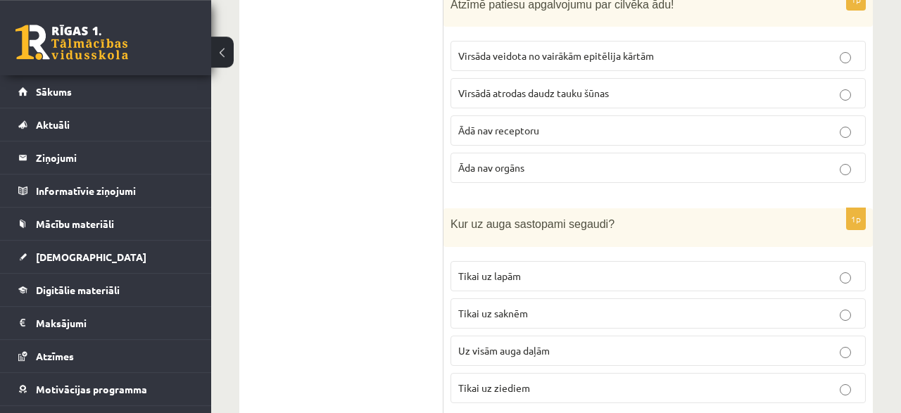
scroll to position [2051, 0]
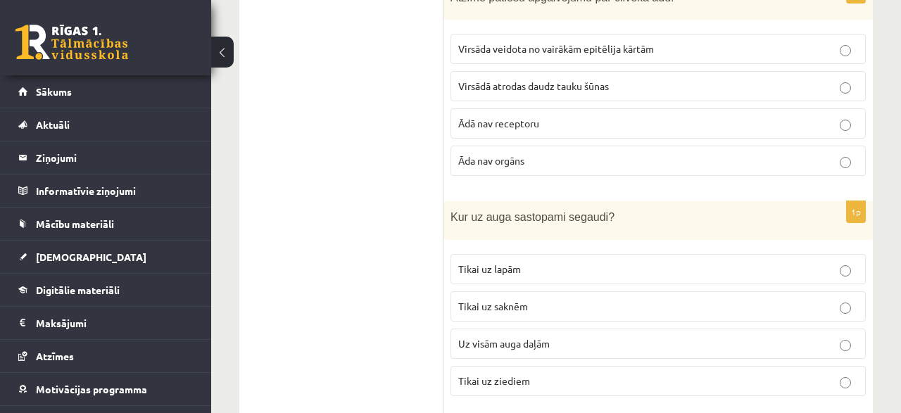
click at [853, 337] on p "Uz visām auga daļām" at bounding box center [658, 344] width 400 height 15
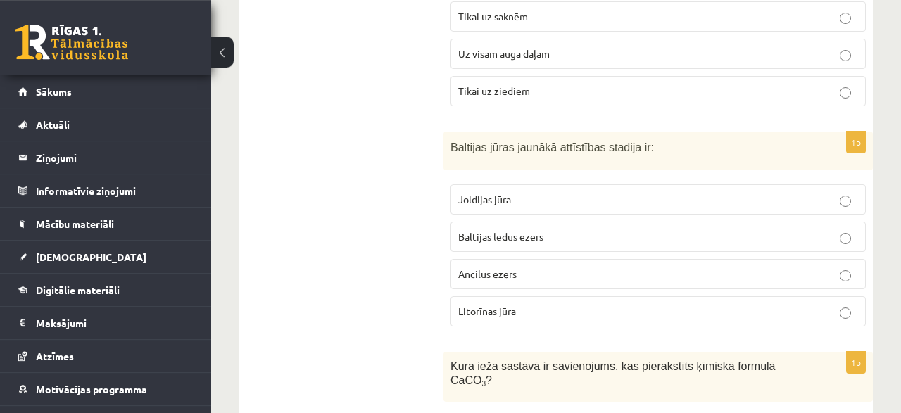
scroll to position [2344, 0]
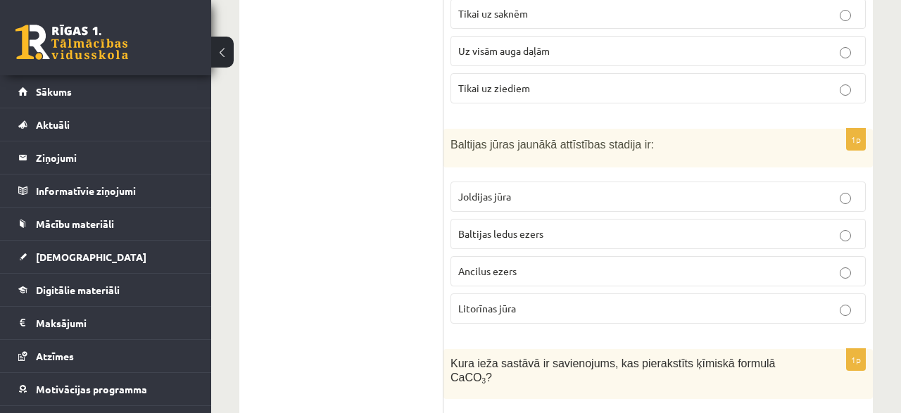
drag, startPoint x: 453, startPoint y: 96, endPoint x: 437, endPoint y: 98, distance: 15.6
click at [444, 129] on div "Baltijas jūras jaunākā attīstības stadija ir:" at bounding box center [659, 148] width 430 height 39
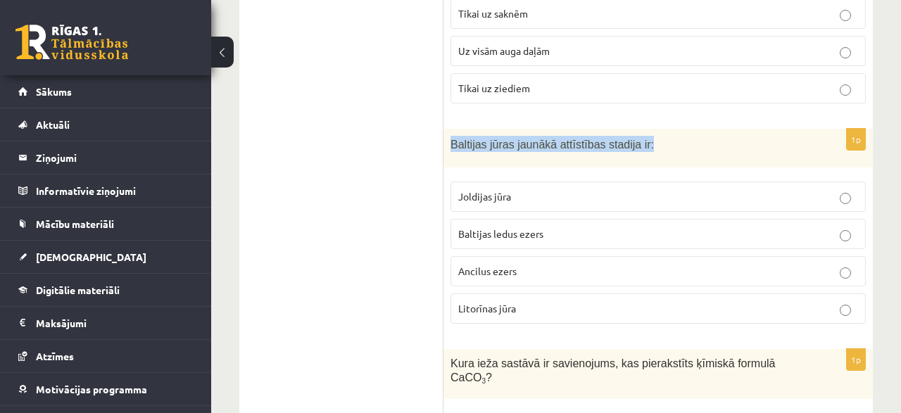
drag, startPoint x: 451, startPoint y: 93, endPoint x: 637, endPoint y: 98, distance: 186.0
click at [637, 136] on p "Baltijas jūras jaunākā attīstības stadija ir:" at bounding box center [623, 144] width 345 height 16
copy span "Baltijas jūras jaunākā attīstības stadija ir:"
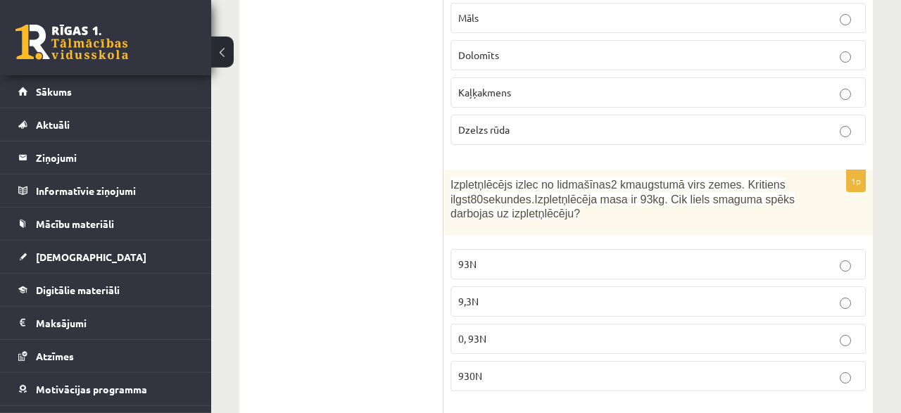
scroll to position [3003, 0]
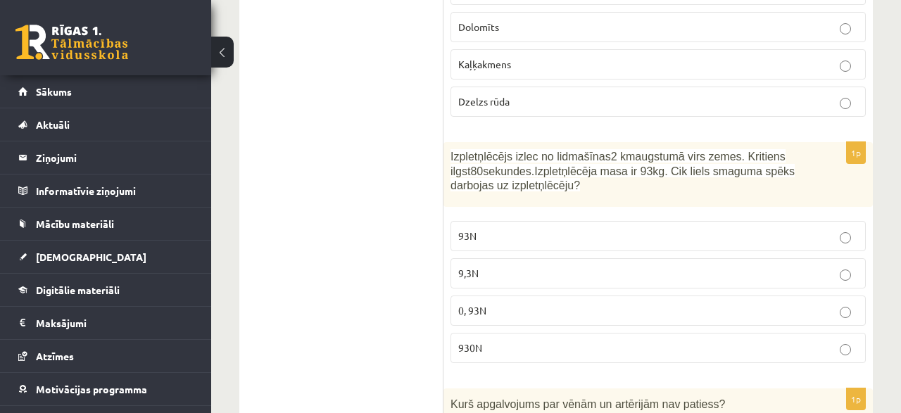
drag, startPoint x: 451, startPoint y: 85, endPoint x: 577, endPoint y: 118, distance: 129.7
click at [577, 149] on p "Izpletņlēcējs izlec no lidmašīnas 2 km augstumā virs zemes. Kritiens ilgst 80 s…" at bounding box center [623, 171] width 345 height 44
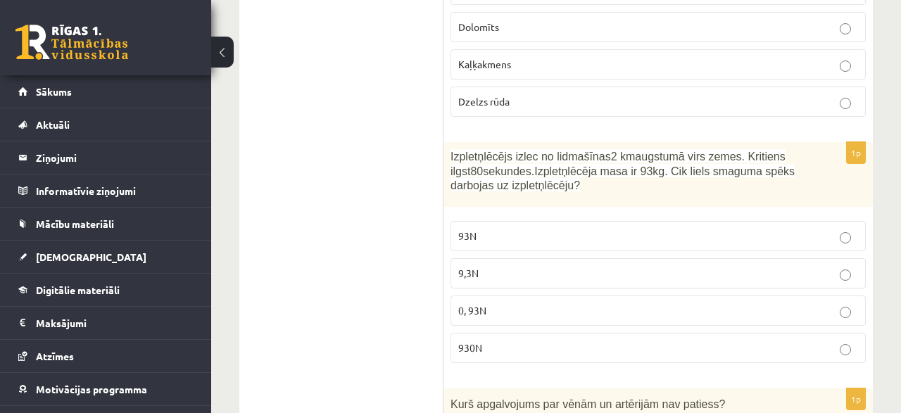
drag, startPoint x: 451, startPoint y: 87, endPoint x: 577, endPoint y: 118, distance: 129.6
click at [577, 149] on p "Izpletņlēcējs izlec no lidmašīnas 2 km augstumā virs zemes. Kritiens ilgst 80 s…" at bounding box center [623, 171] width 345 height 44
copy span "Izpletņlēcējs izlec no lidmašīnas 2 km augstumā virs zemes. Kritiens ilgst 80 s…"
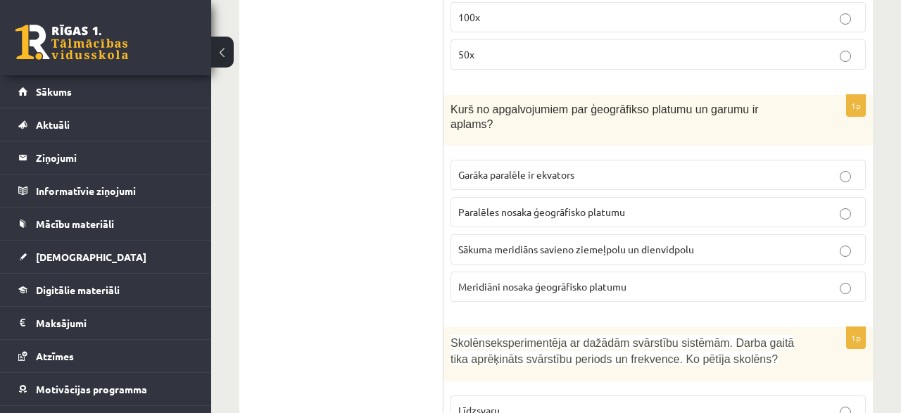
scroll to position [4907, 0]
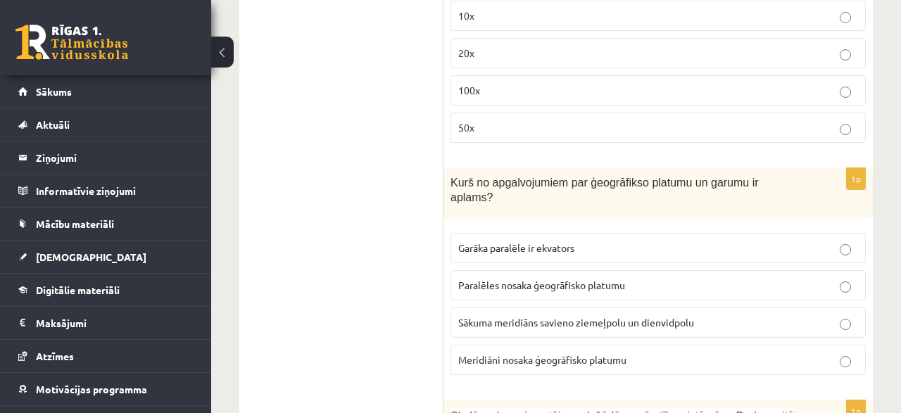
click at [529, 316] on span "Sākuma meridiāns savieno ziemeļpolu un dienvidpolu" at bounding box center [576, 322] width 236 height 13
click at [536, 345] on label "Meridiāni nosaka ģeogrāfisko platumu" at bounding box center [659, 360] width 416 height 30
click at [576, 279] on span "Paralēles nosaka ģeogrāfisko platumu" at bounding box center [541, 285] width 167 height 13
click at [730, 308] on label "Sākuma meridiāns savieno ziemeļpolu un dienvidpolu" at bounding box center [659, 323] width 416 height 30
click at [747, 353] on p "Meridiāni nosaka ģeogrāfisko platumu" at bounding box center [658, 360] width 400 height 15
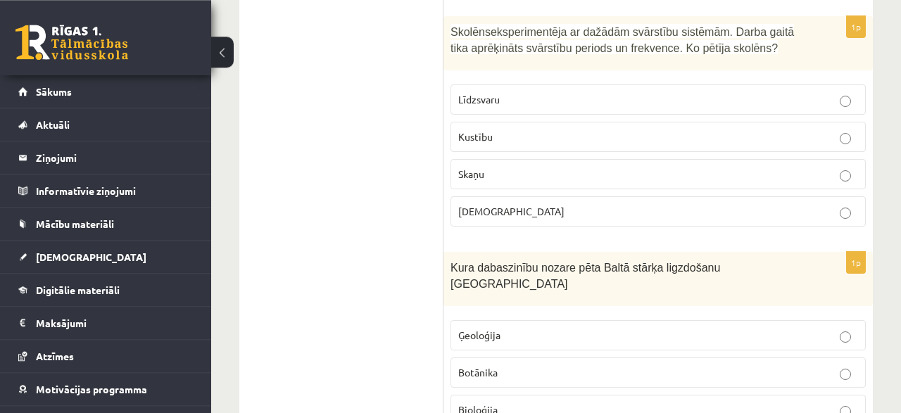
scroll to position [5314, 0]
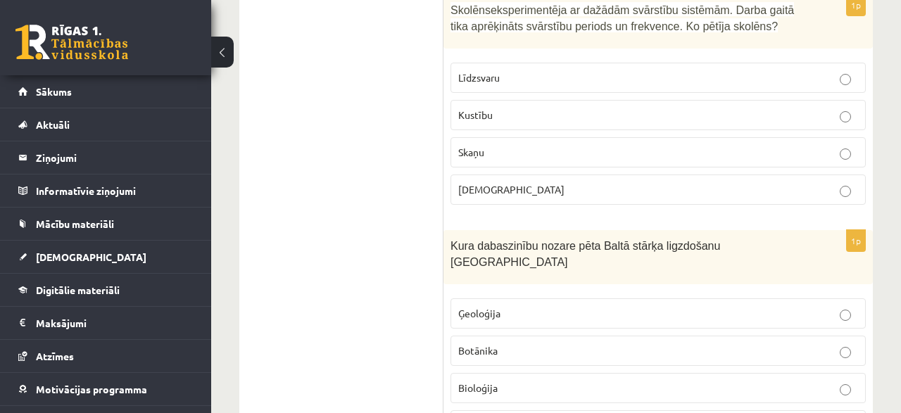
click at [512, 344] on p "Botānika" at bounding box center [658, 351] width 400 height 15
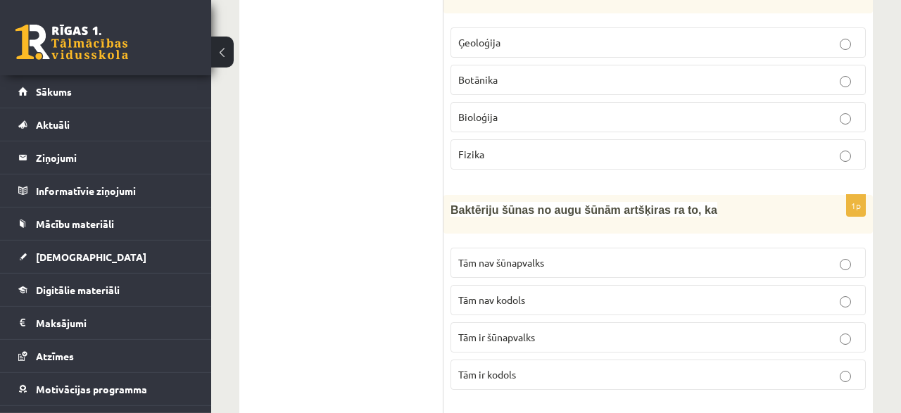
scroll to position [5607, 0]
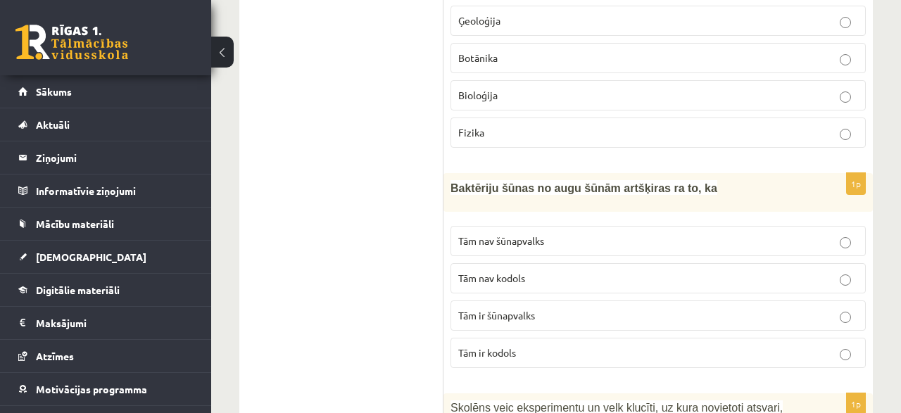
click at [526, 346] on p "Tām ir kodols" at bounding box center [658, 353] width 400 height 15
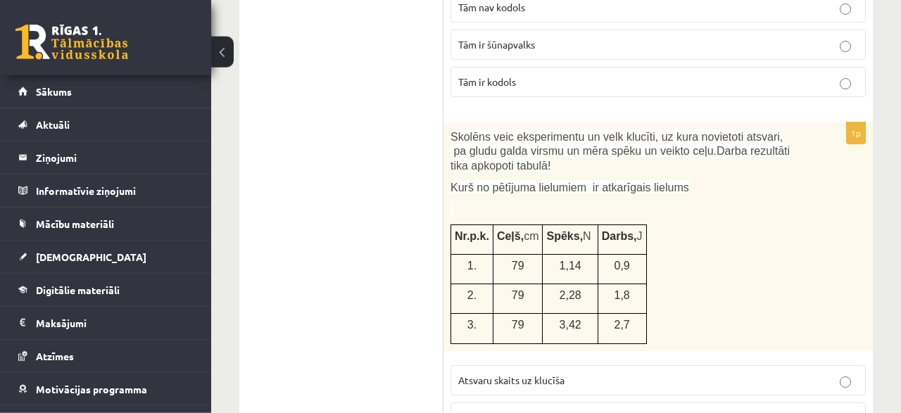
scroll to position [5900, 0]
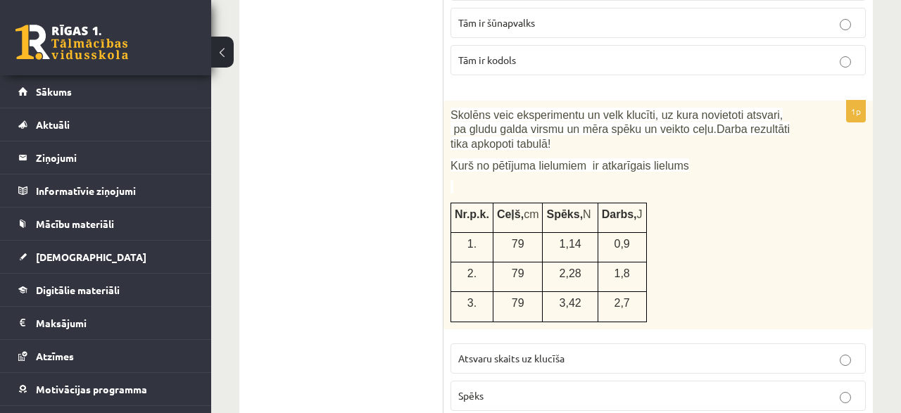
click at [677, 389] on p "Spēks" at bounding box center [658, 396] width 400 height 15
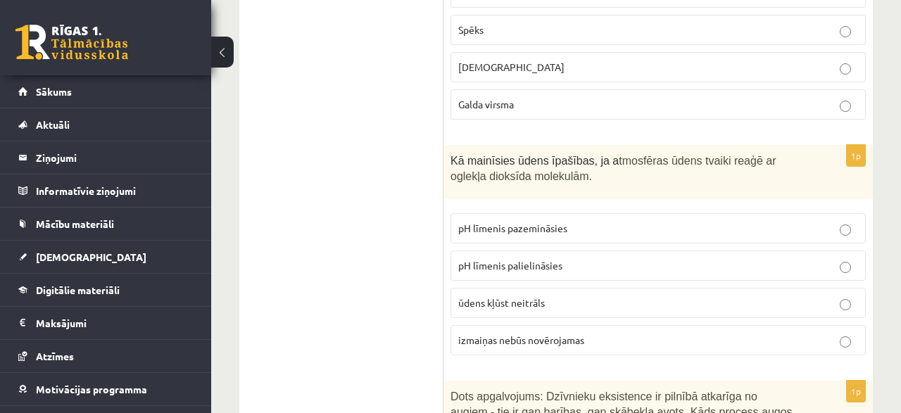
scroll to position [6193, 0]
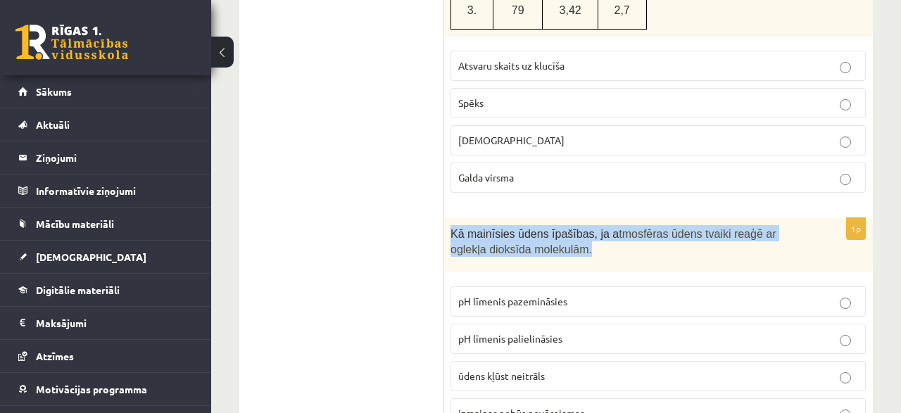
drag, startPoint x: 450, startPoint y: 110, endPoint x: 571, endPoint y: 132, distance: 123.1
click at [571, 218] on div "Kā mainīsies ūdens īpašības, ja a tmosfēras ūdens tvaiki reaģē ar oglekļa dioks…" at bounding box center [659, 245] width 430 height 54
copy p "Kā mainīsies ūdens īpašības, ja a tmosfēras ūdens tvaiki reaģē ar oglekļa dioks…"
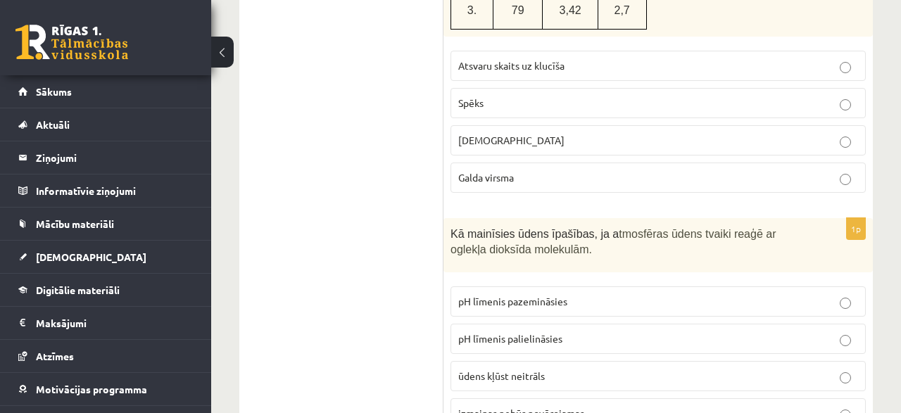
click at [537, 332] on span "pH līmenis palielināsies" at bounding box center [510, 338] width 104 height 13
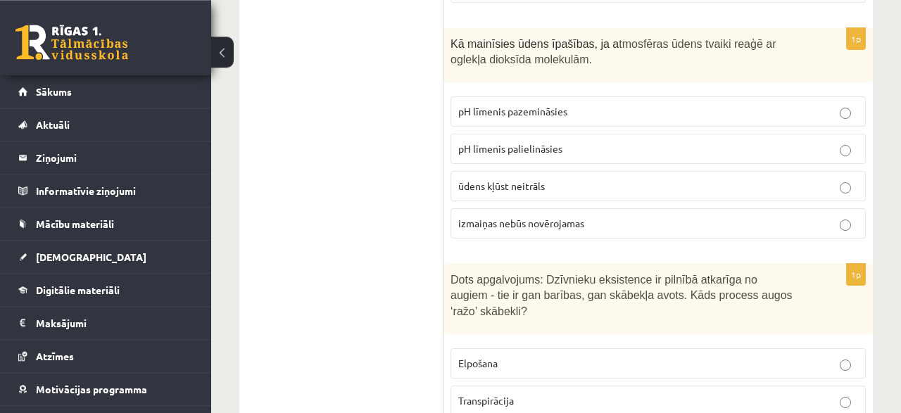
scroll to position [6412, 0]
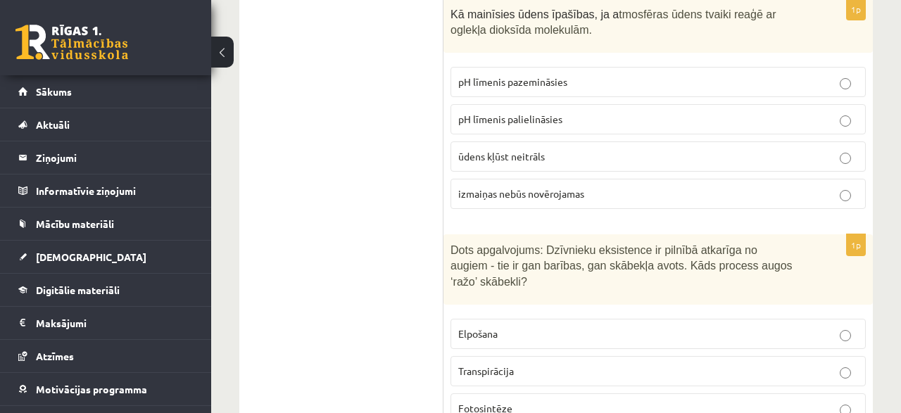
click at [527, 401] on p "Fotosintēze" at bounding box center [658, 408] width 400 height 15
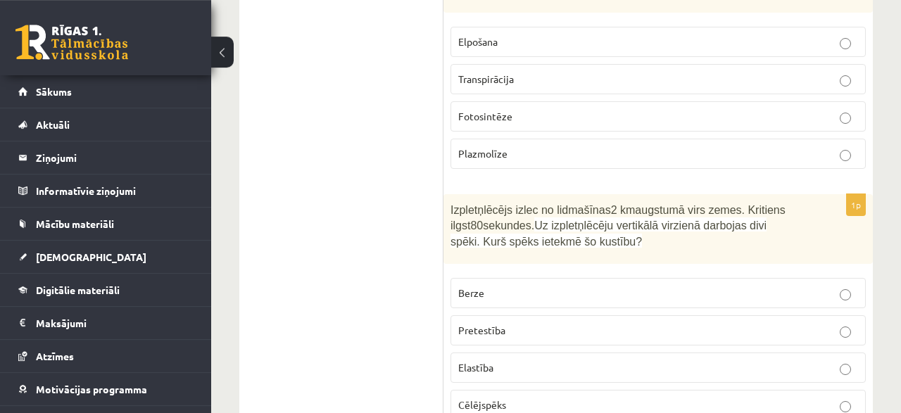
scroll to position [6705, 0]
click at [524, 323] on p "Pretestība" at bounding box center [658, 330] width 400 height 15
click at [497, 398] on span "Cēlējspēks" at bounding box center [482, 404] width 48 height 13
drag, startPoint x: 451, startPoint y: 62, endPoint x: 582, endPoint y: 287, distance: 261.0
click at [582, 264] on div "Izpletņlēcējs izlec no lidmašīnas 2 km augstumā virs zemes. Kritiens ilgst 80 s…" at bounding box center [659, 229] width 430 height 70
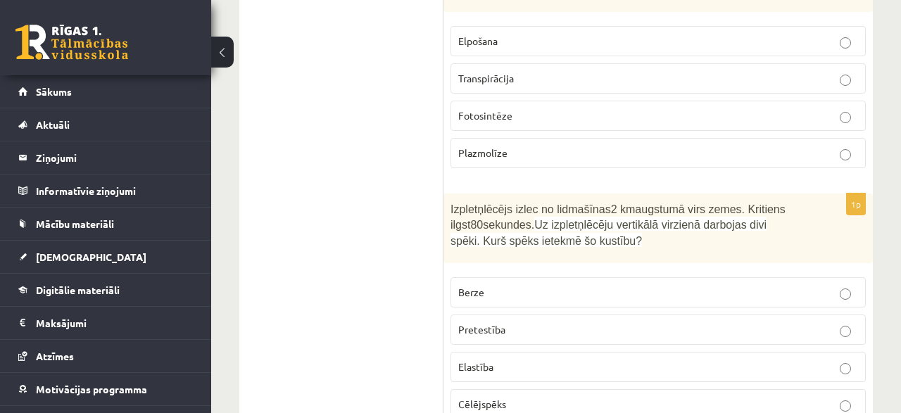
copy div "Izpletņlēcējs izlec no lidmašīnas 2 km augstumā virs zemes. Kritiens ilgst 80 s…"
click at [589, 315] on label "Pretestība" at bounding box center [659, 330] width 416 height 30
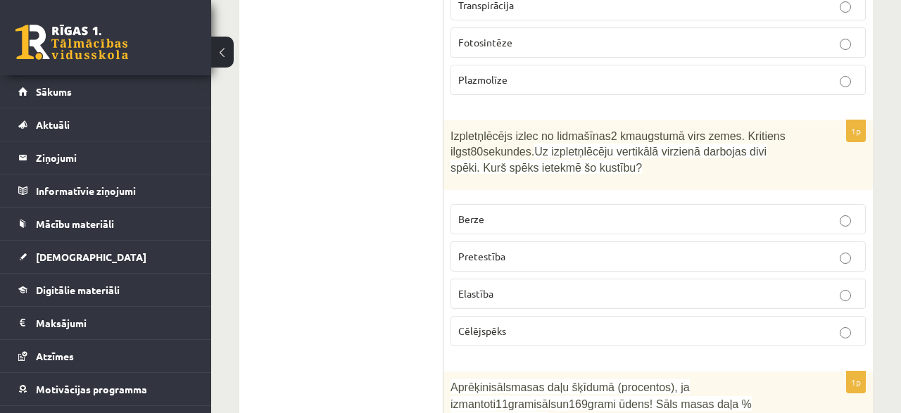
scroll to position [6852, 0]
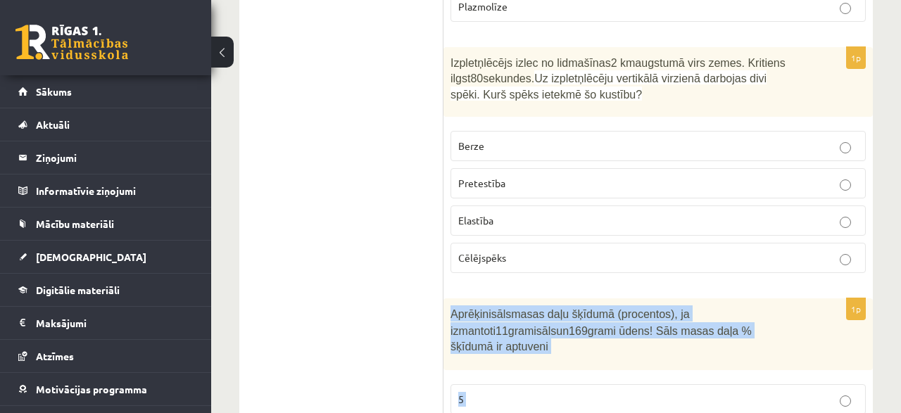
drag, startPoint x: 451, startPoint y: 162, endPoint x: 544, endPoint y: 343, distance: 203.8
click at [544, 343] on div "Aprēķini sāls masas daļu šķīdumā (procentos), ja izmantoti 11 grami sāls un 169…" at bounding box center [659, 334] width 430 height 71
copy div "Aprēķini sāls masas daļu šķīdumā (procentos), ja izmantoti 11 grami sāls un 169…"
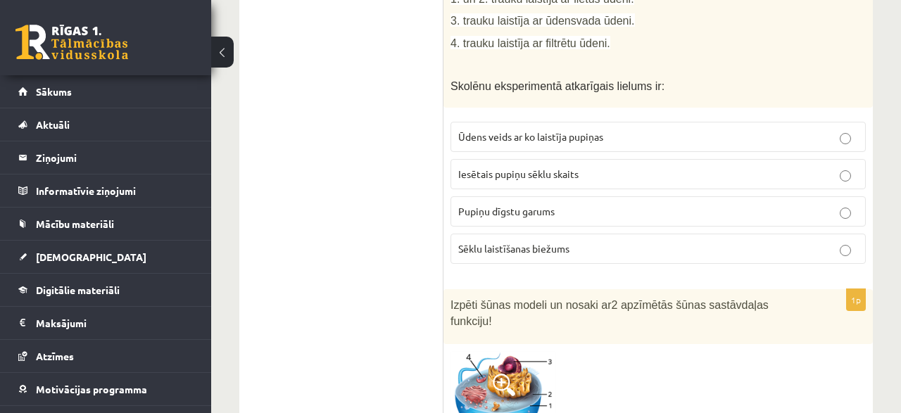
scroll to position [0, 0]
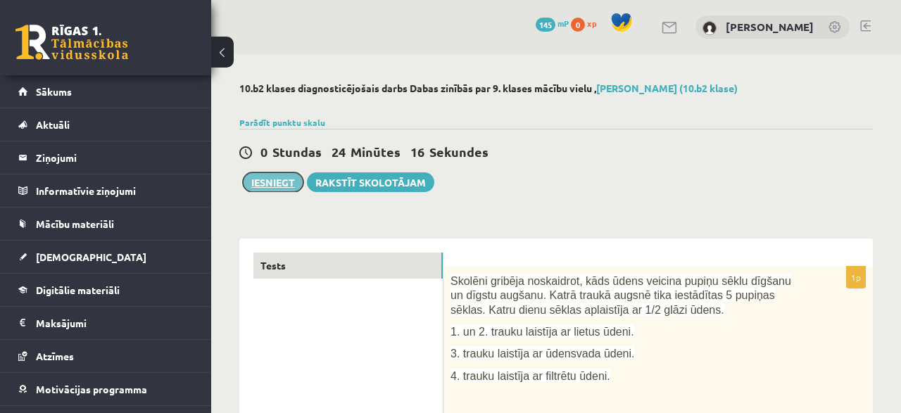
click at [290, 181] on button "Iesniegt" at bounding box center [273, 183] width 61 height 20
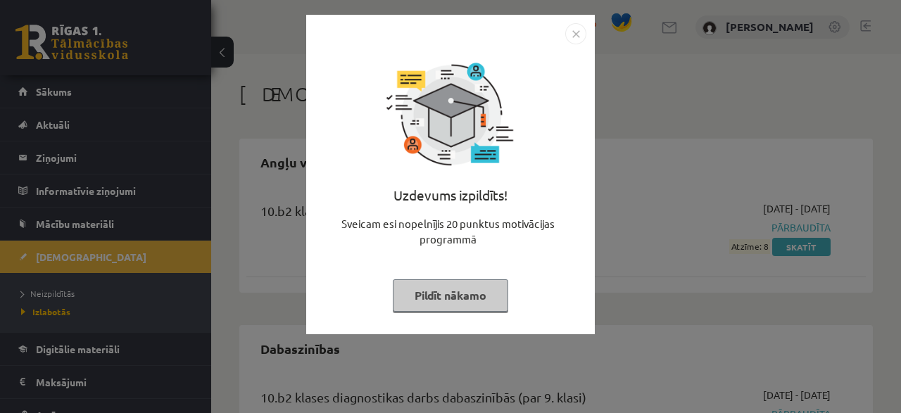
click at [573, 34] on img "Close" at bounding box center [576, 33] width 21 height 21
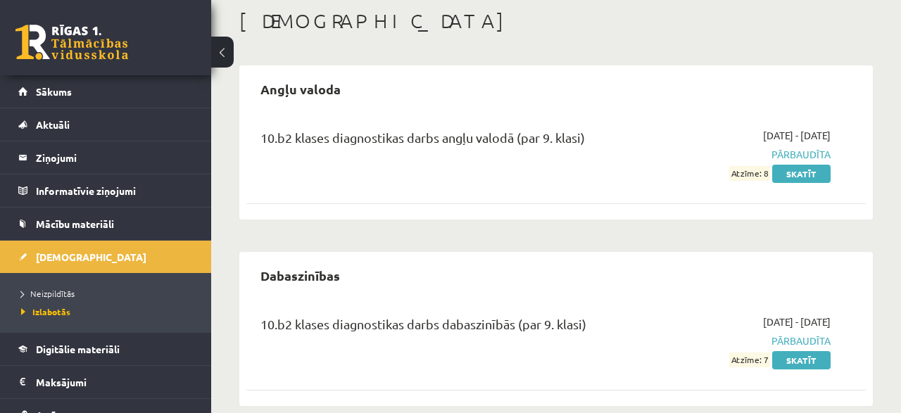
scroll to position [93, 0]
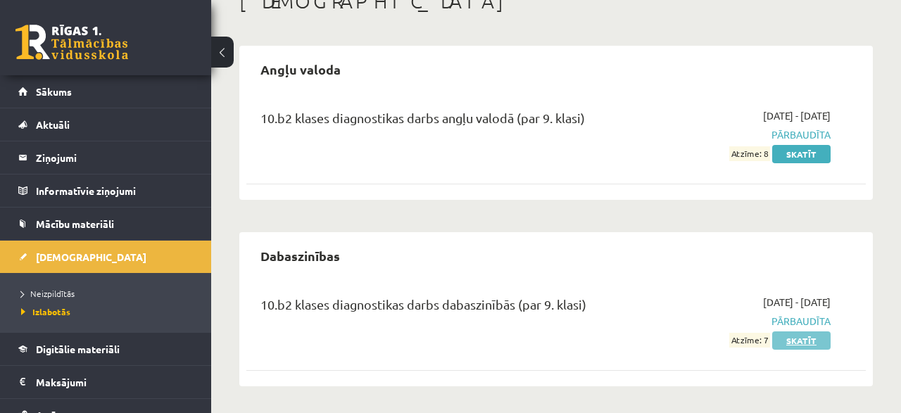
click at [805, 333] on link "Skatīt" at bounding box center [802, 341] width 58 height 18
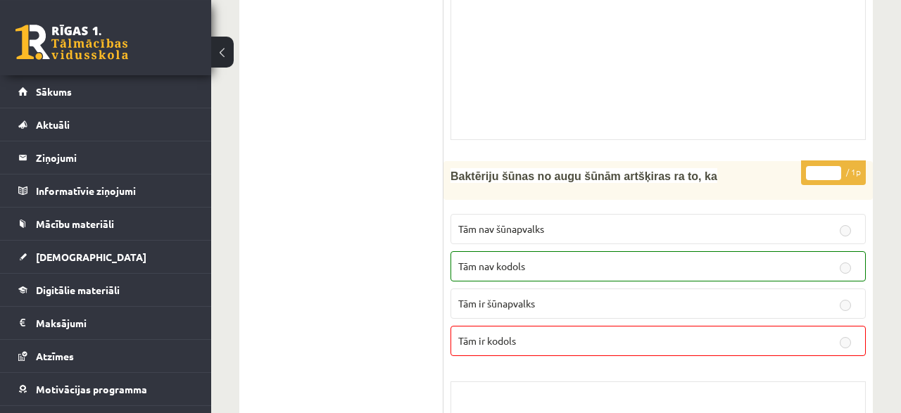
scroll to position [9155, 0]
click at [58, 86] on span "Sākums" at bounding box center [54, 91] width 36 height 13
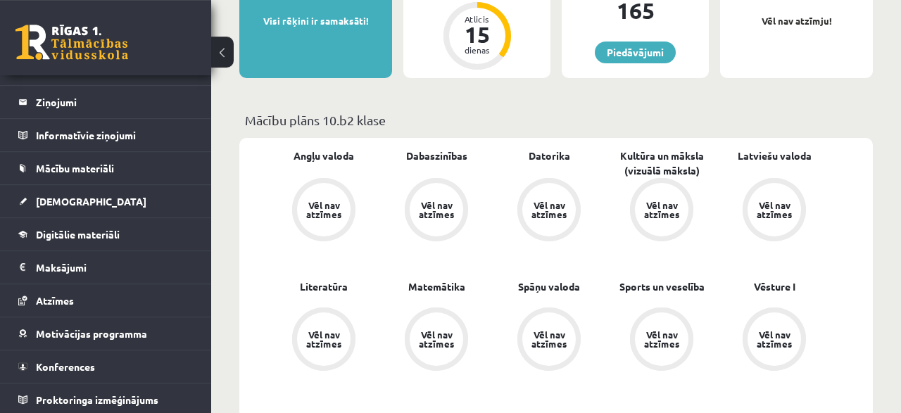
scroll to position [366, 0]
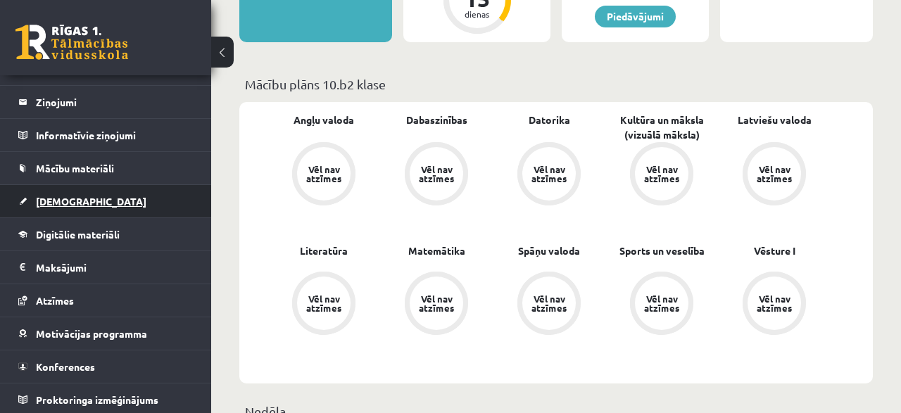
click at [73, 205] on span "[DEMOGRAPHIC_DATA]" at bounding box center [91, 201] width 111 height 13
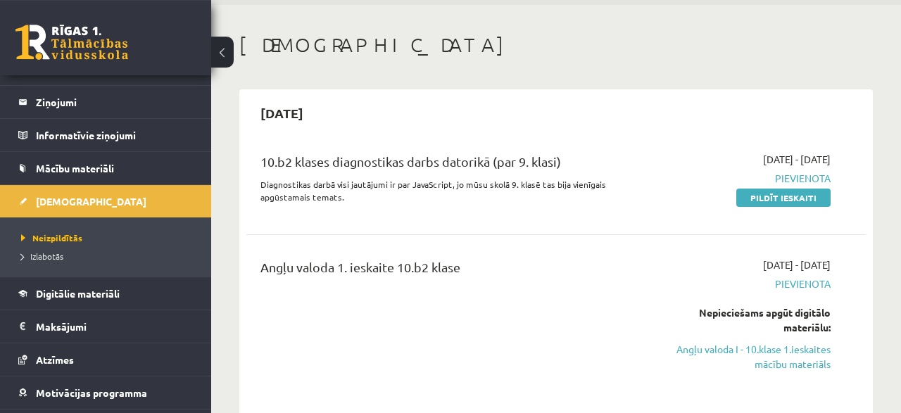
scroll to position [73, 0]
